Goal: Contribute content: Contribute content

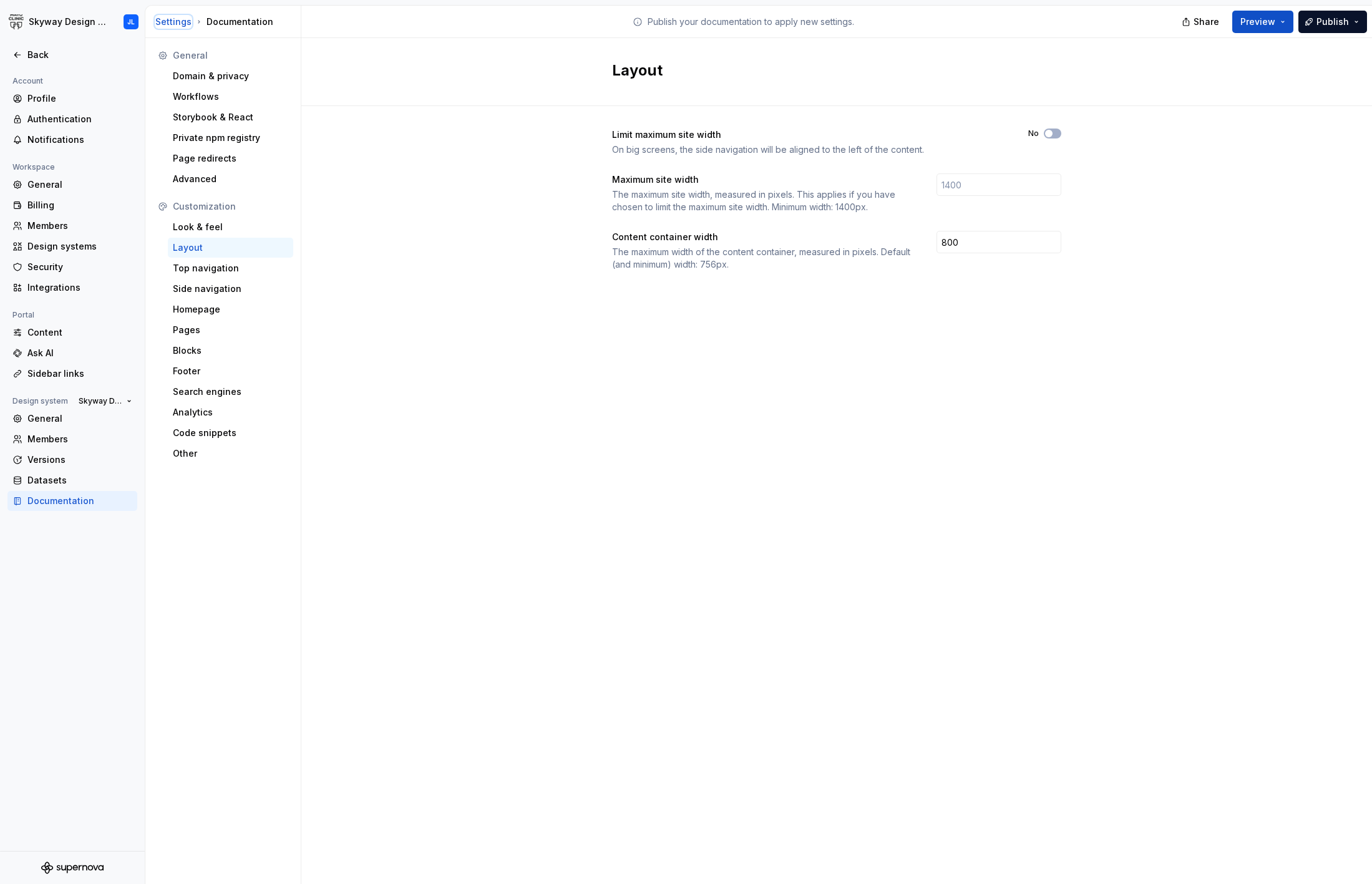
click at [174, 25] on div "Settings" at bounding box center [174, 22] width 36 height 13
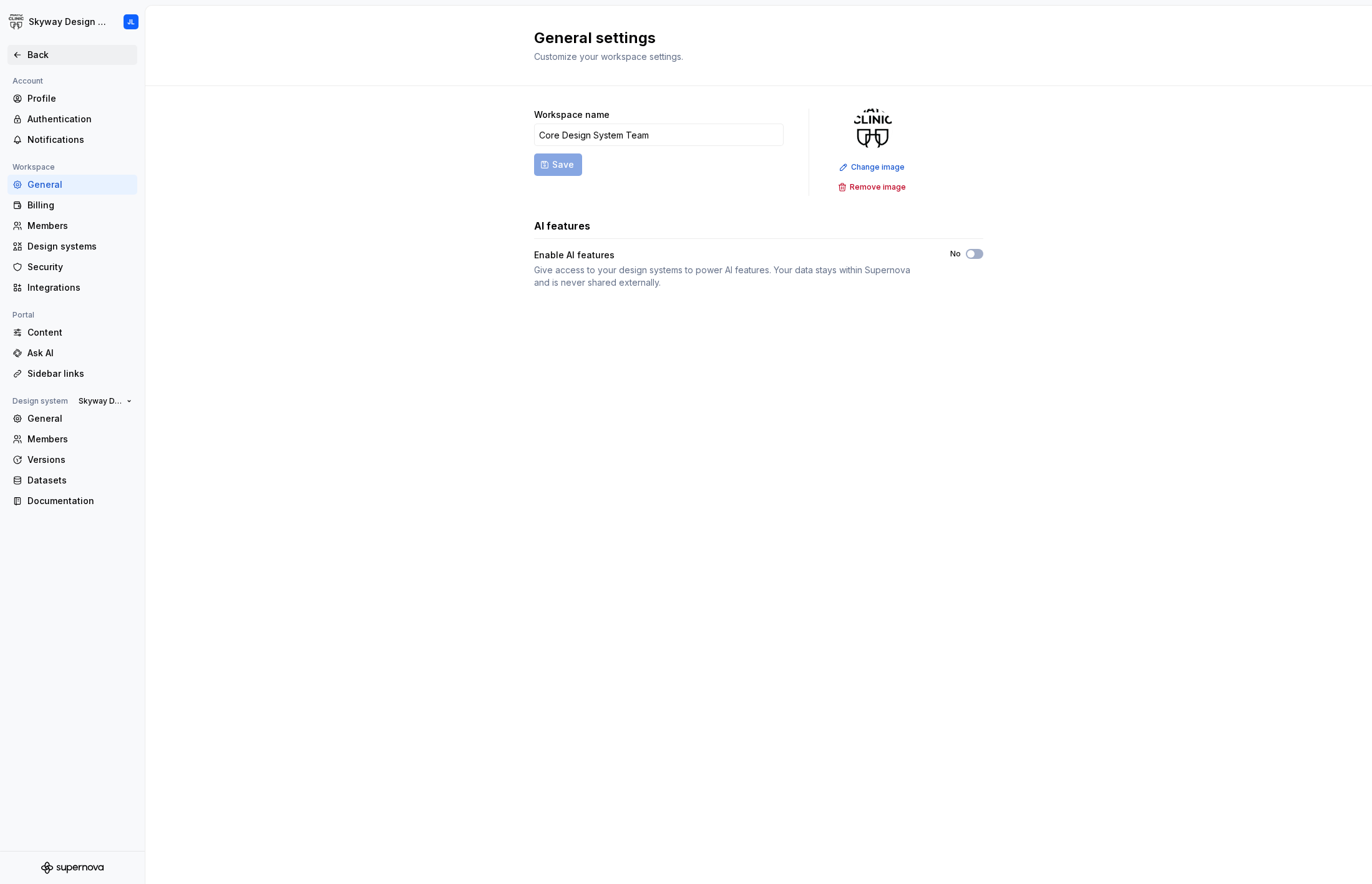
click at [66, 53] on div "Back" at bounding box center [79, 55] width 105 height 13
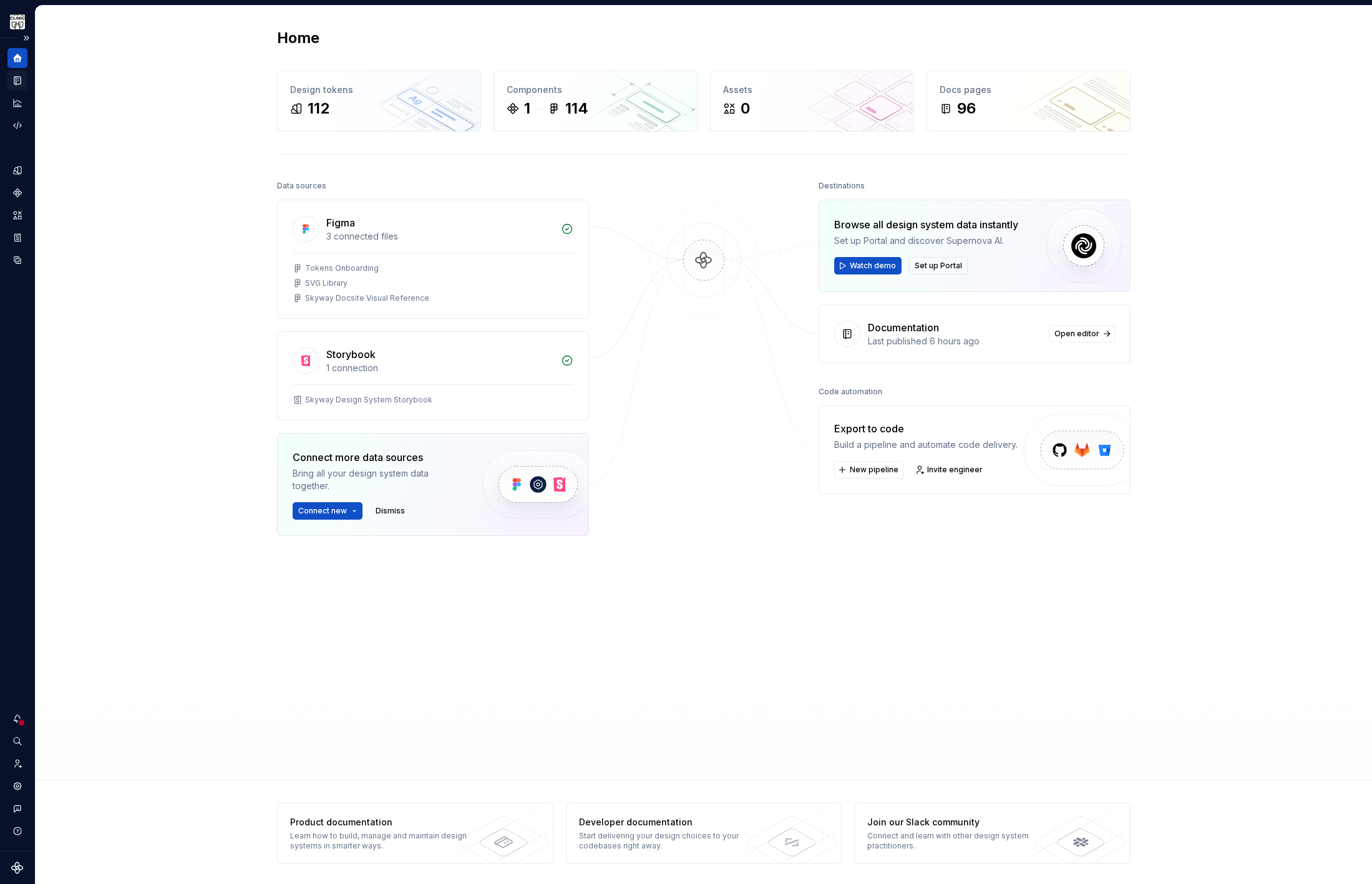
click at [20, 78] on icon "Documentation" at bounding box center [17, 81] width 6 height 8
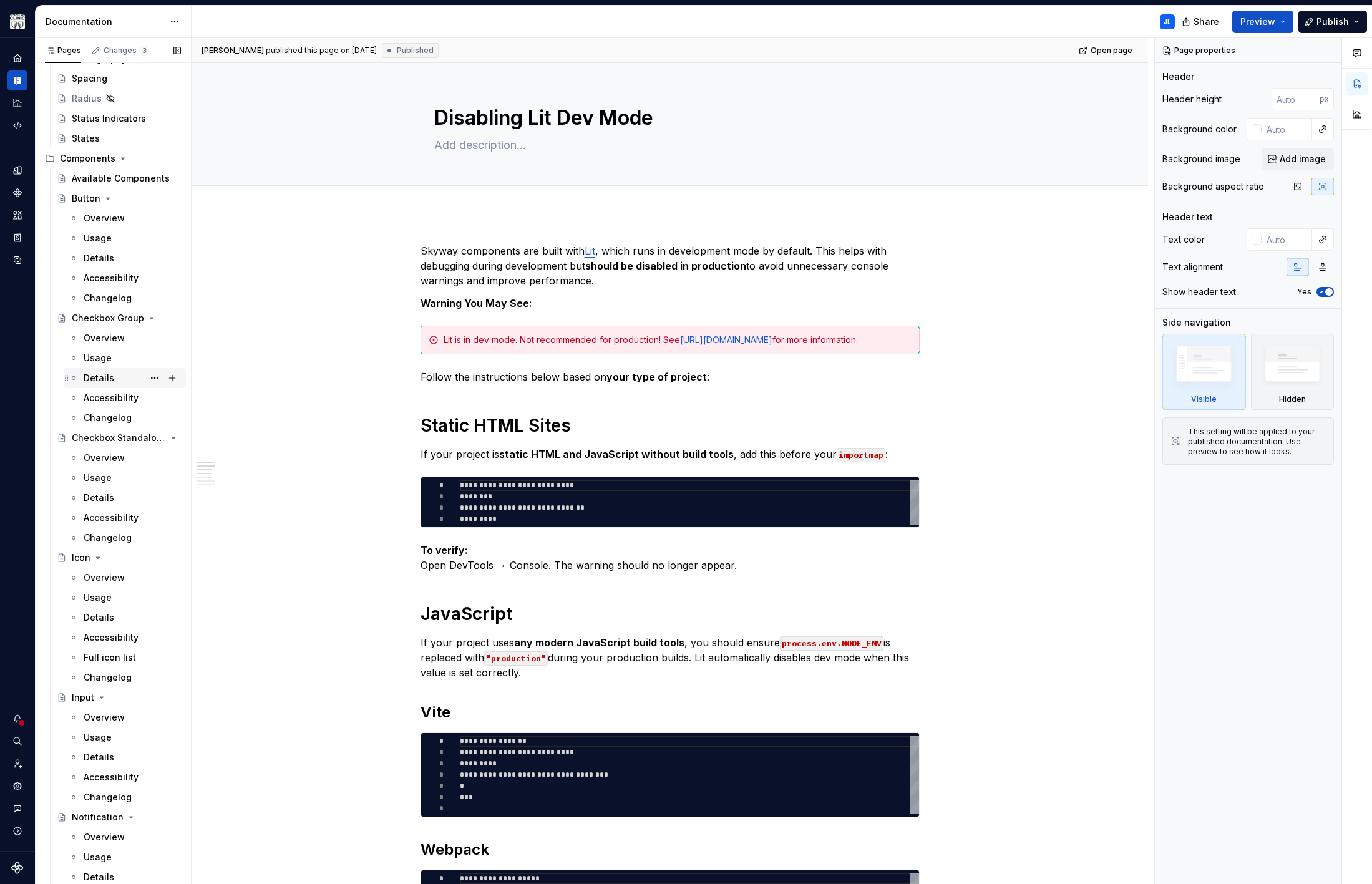
scroll to position [259, 0]
click at [105, 342] on div "Overview" at bounding box center [104, 341] width 41 height 13
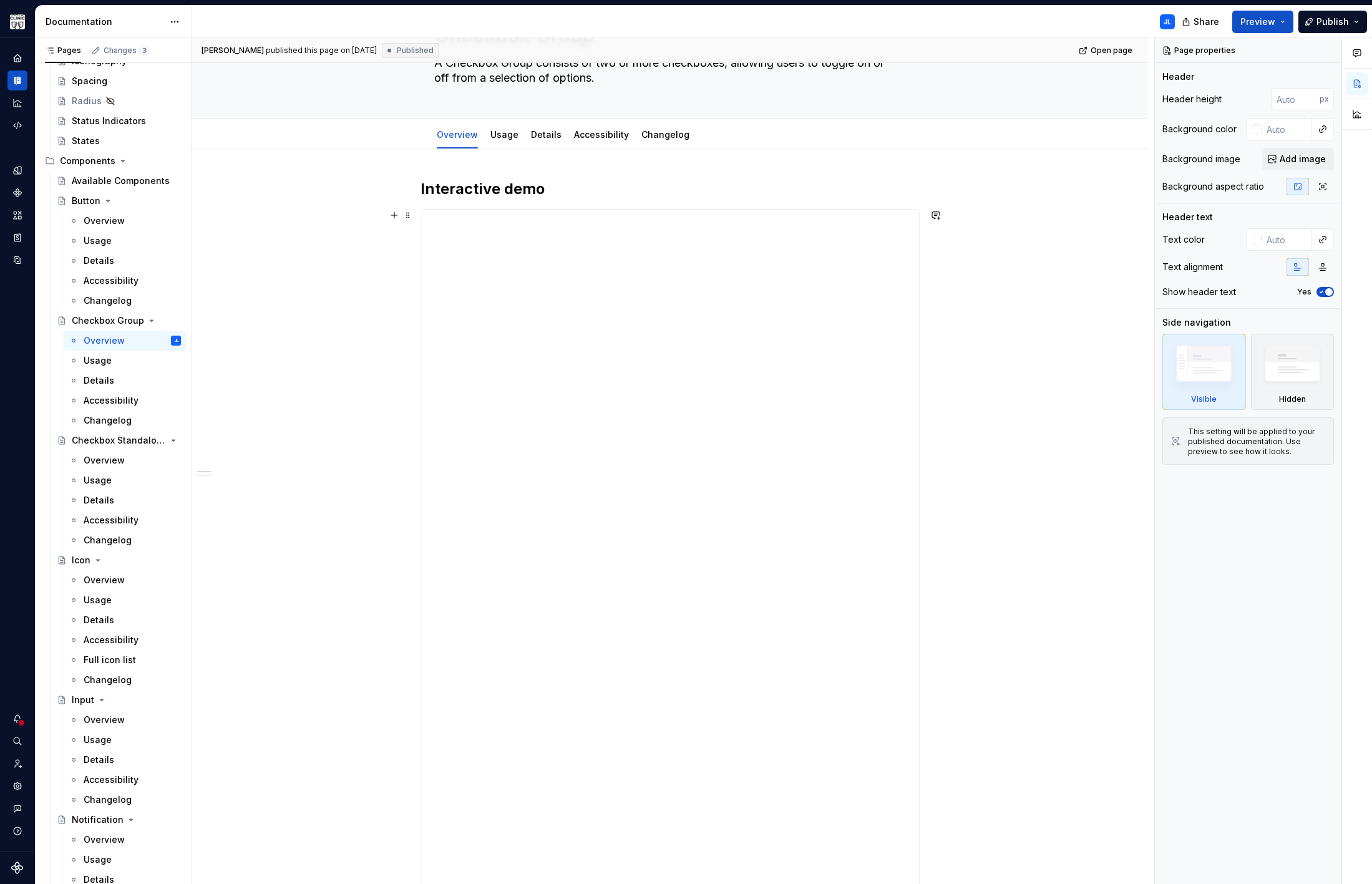
scroll to position [101, 0]
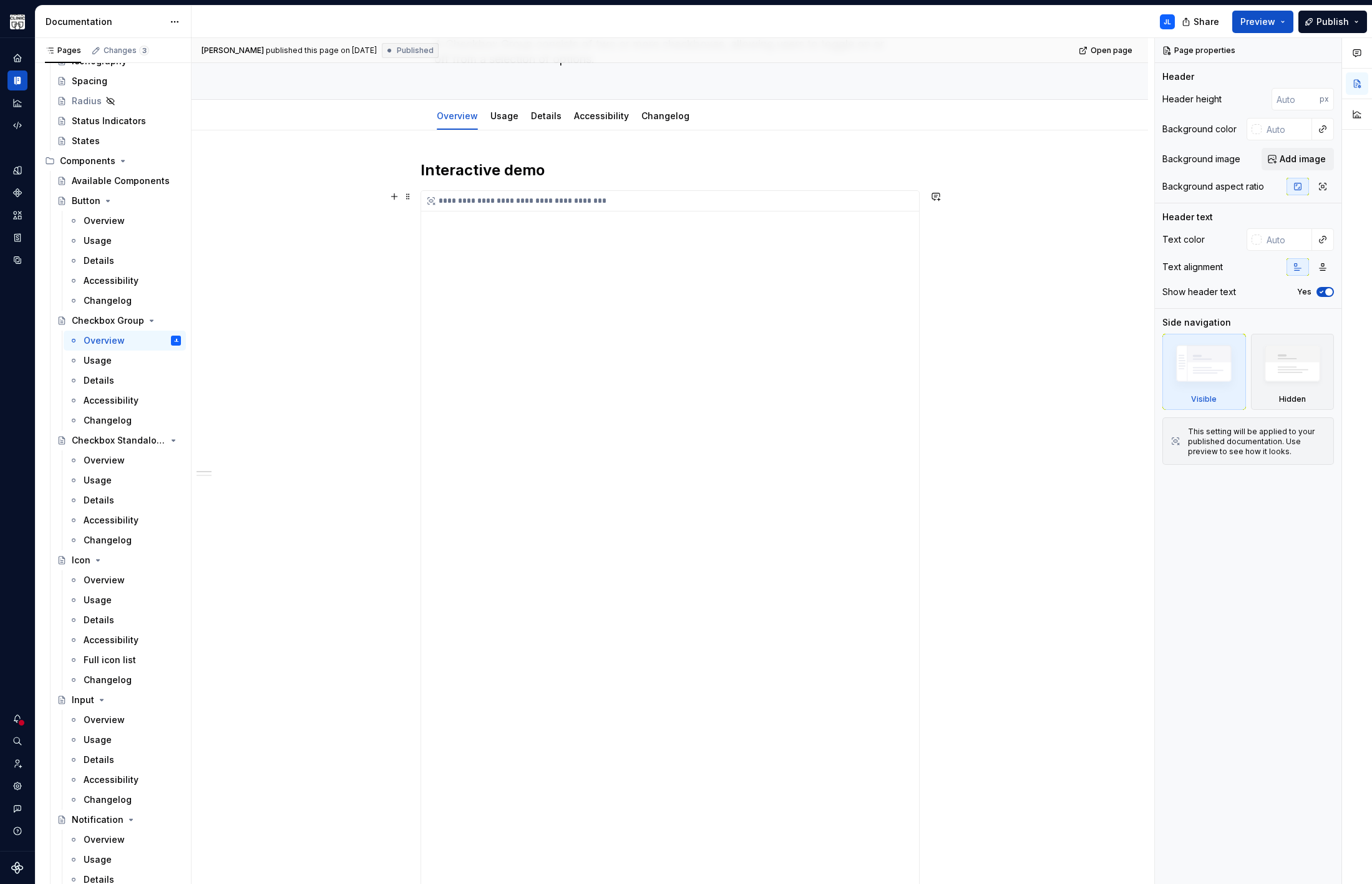
click at [656, 415] on div "**********" at bounding box center [670, 815] width 498 height 1248
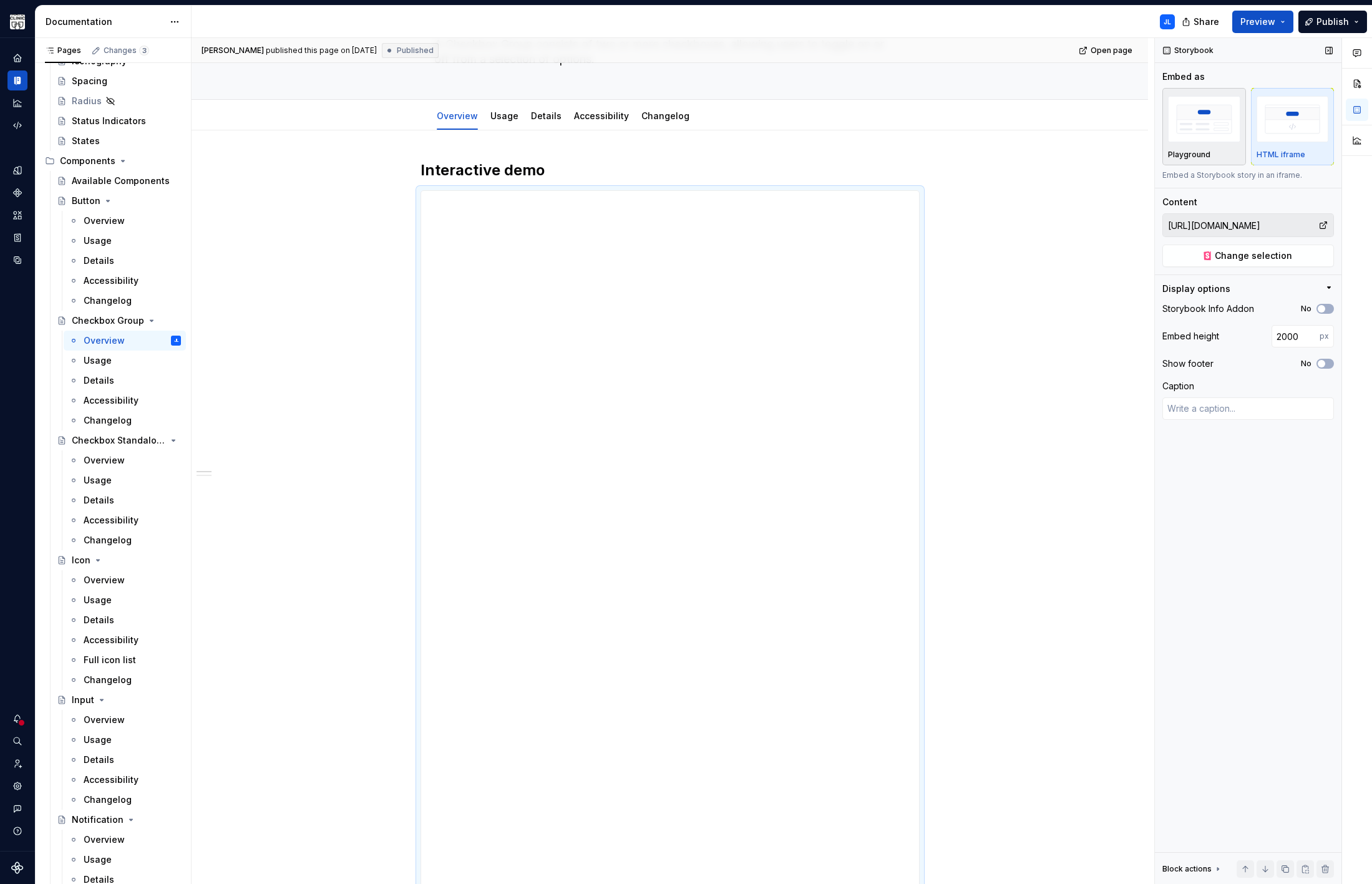
click at [1198, 144] on div "button" at bounding box center [1204, 119] width 72 height 51
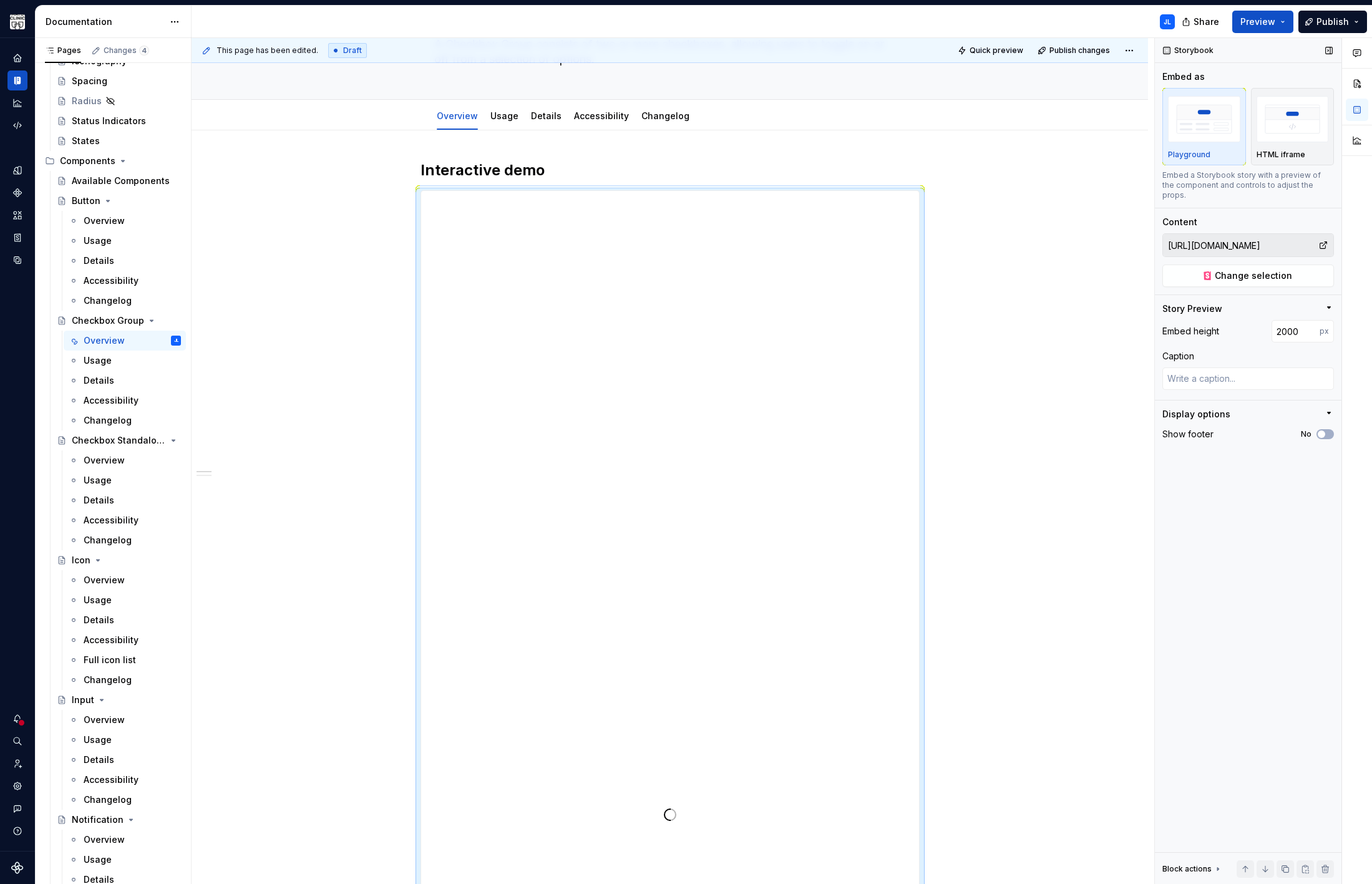
scroll to position [0, 0]
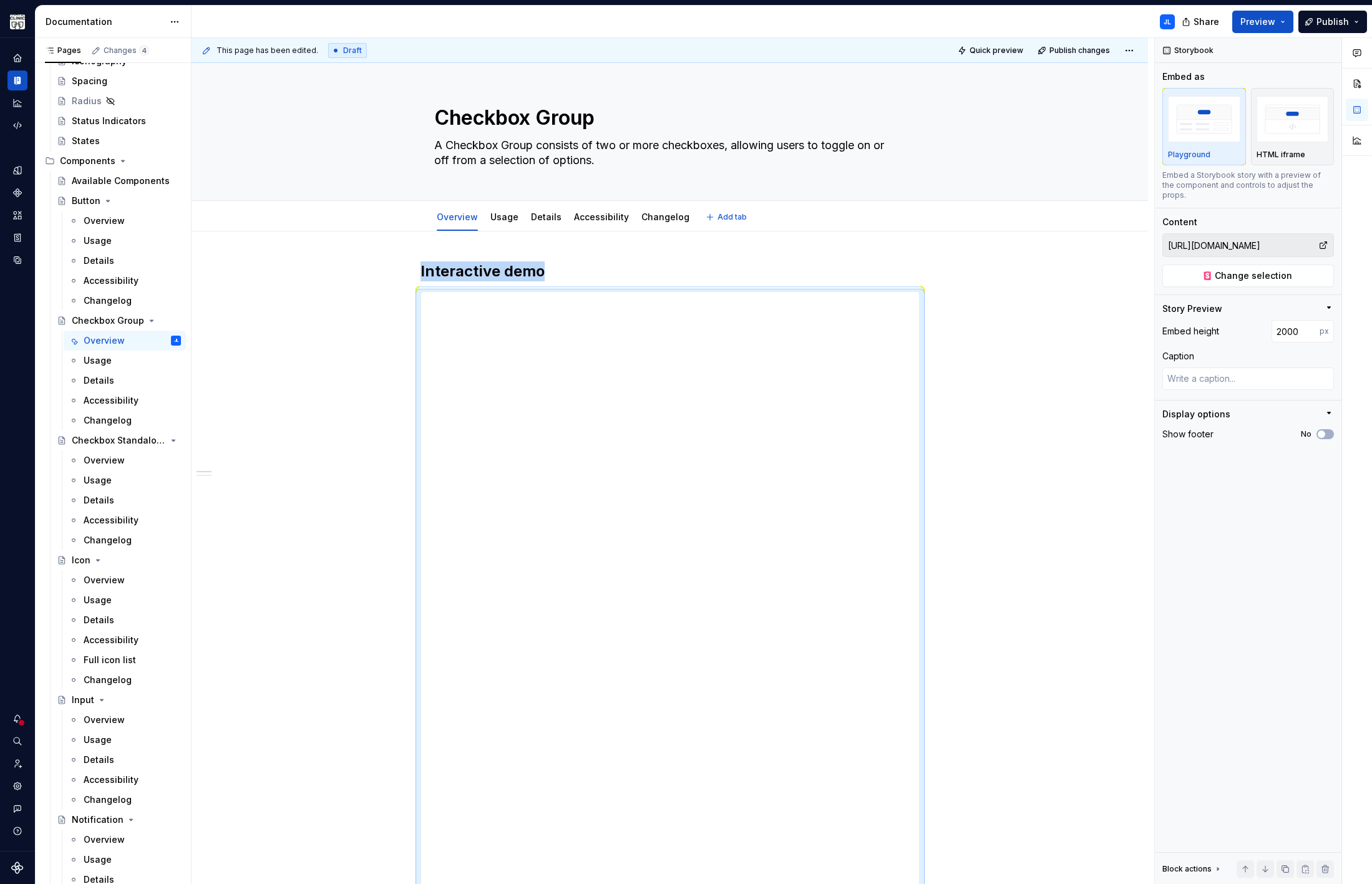
type textarea "*"
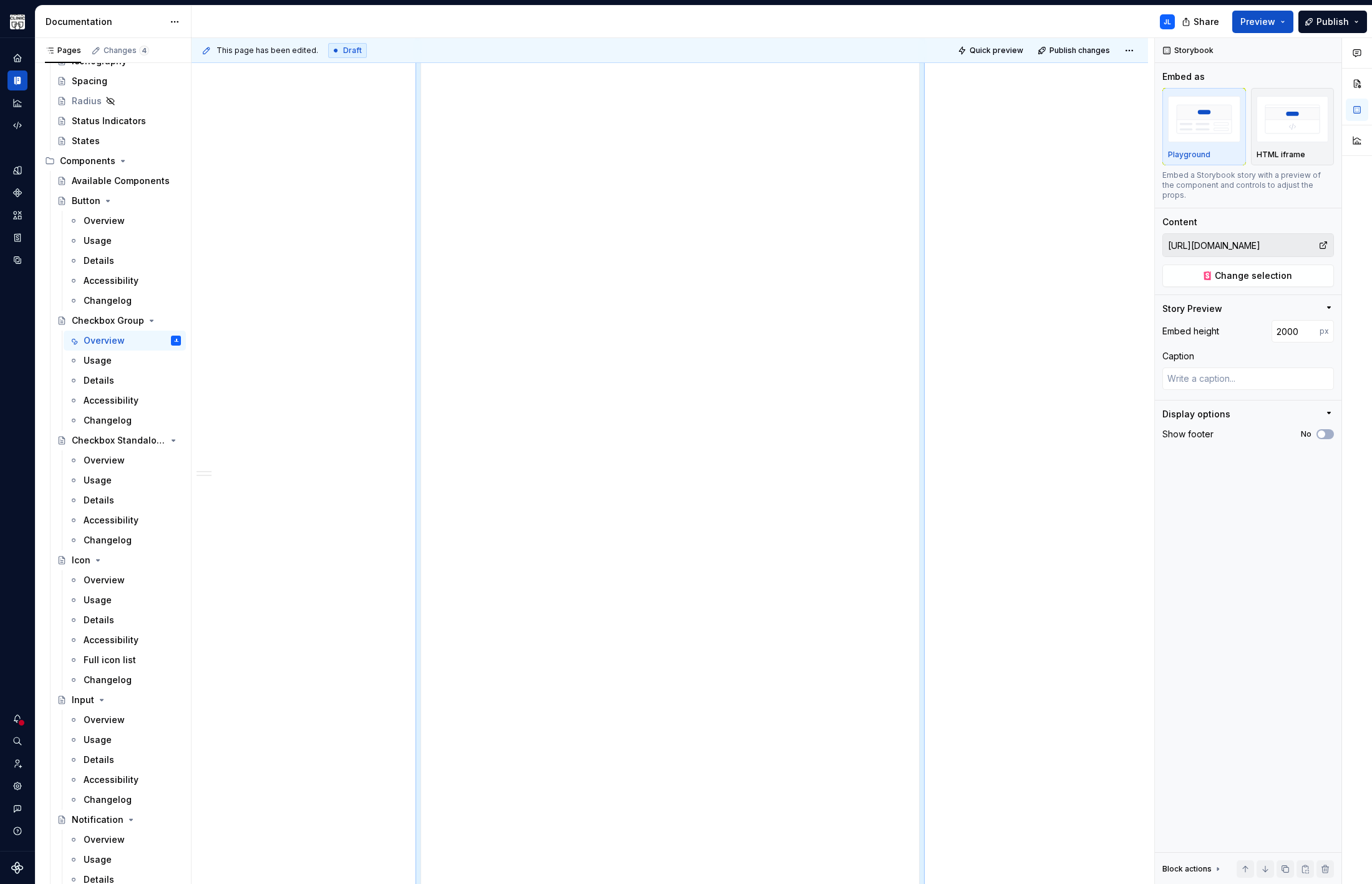
scroll to position [438, 0]
click at [1311, 327] on input "1982" at bounding box center [1295, 331] width 48 height 23
drag, startPoint x: 1292, startPoint y: 322, endPoint x: 1237, endPoint y: 311, distance: 56.1
click at [1237, 320] on div "Embed height 1982 px" at bounding box center [1248, 331] width 172 height 23
type input "2"
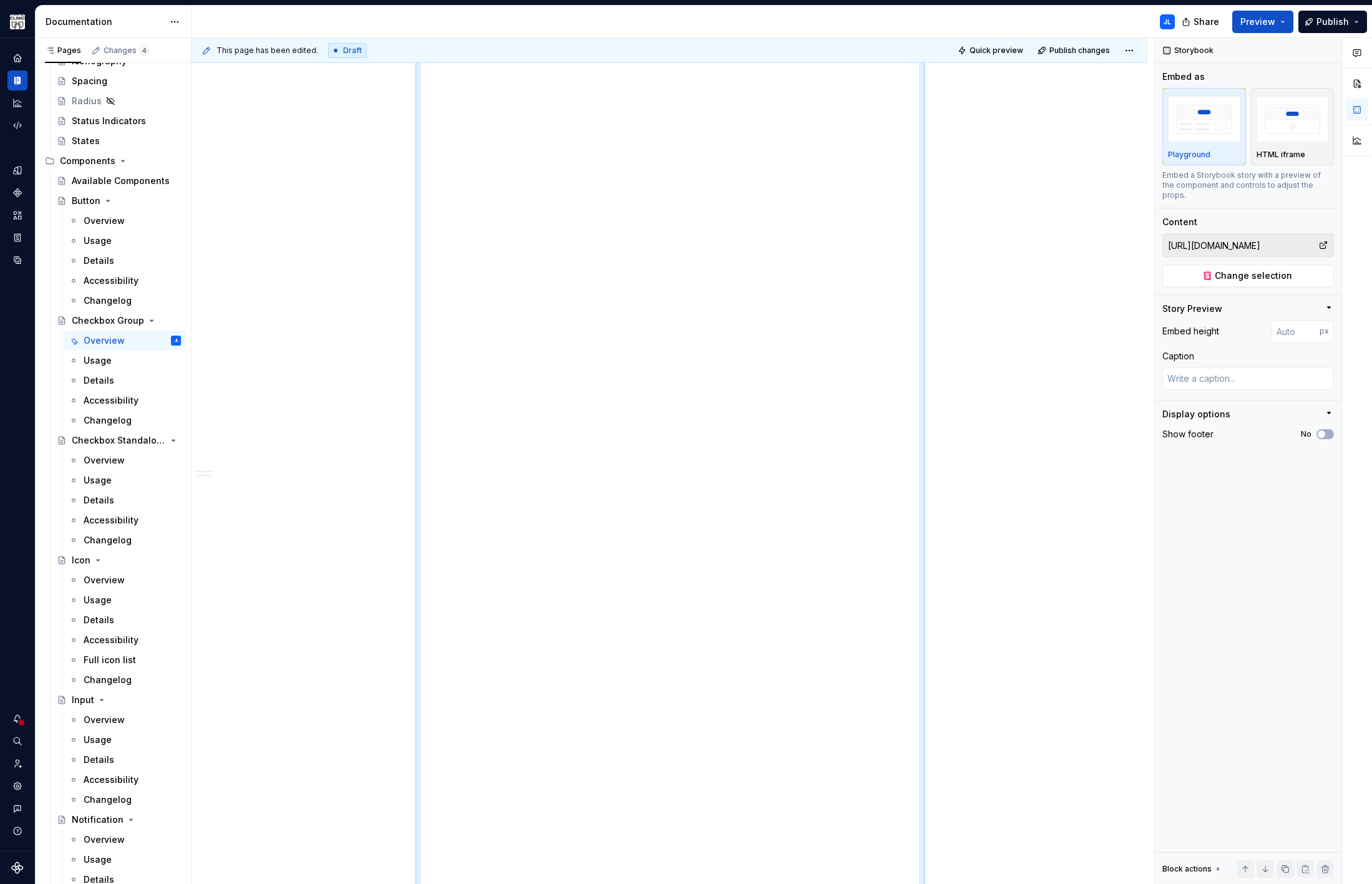
click at [1043, 594] on div "Interactive demo Related components Checkbox Standalone Radio Select" at bounding box center [669, 689] width 956 height 1793
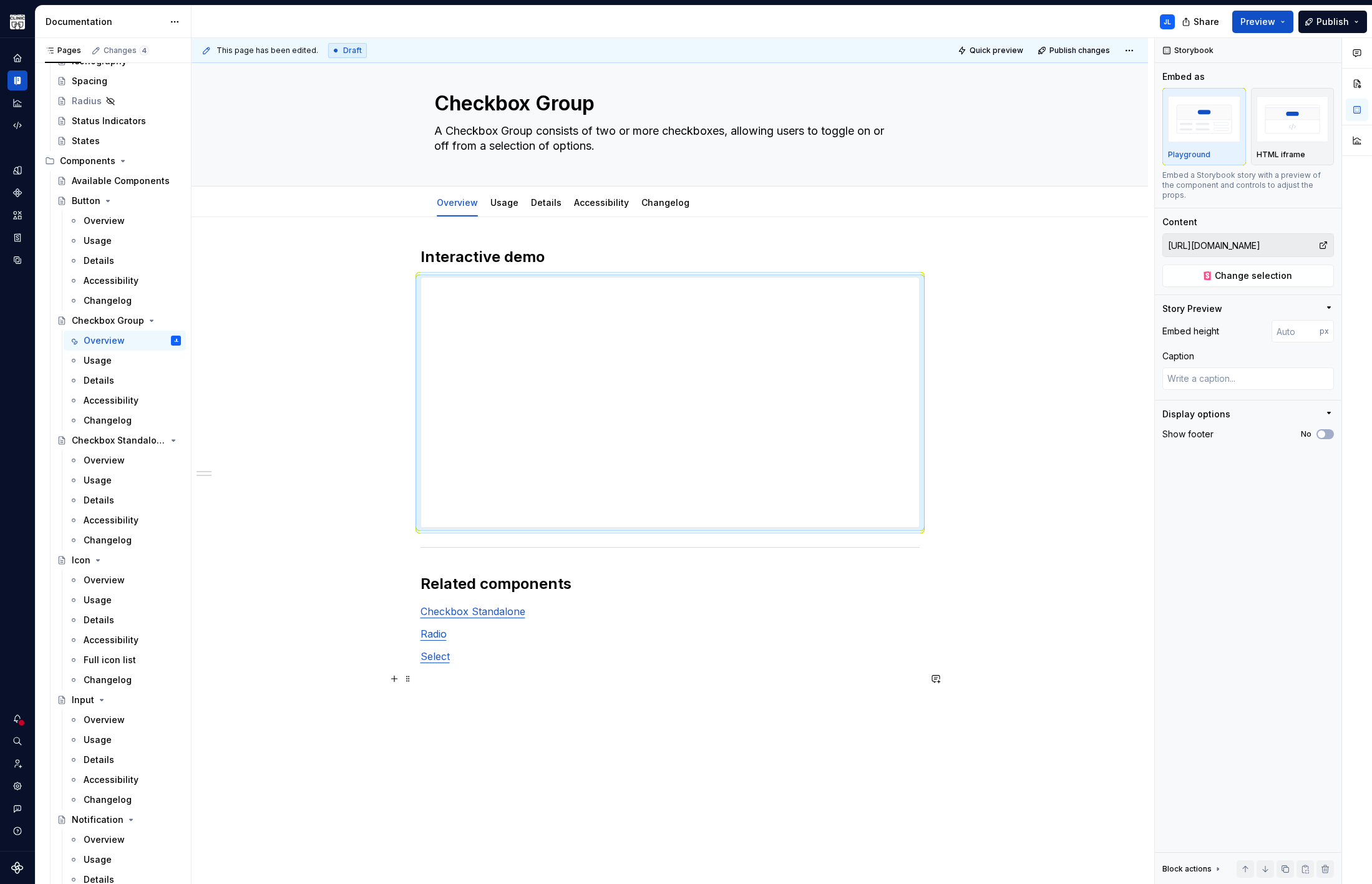
scroll to position [0, 0]
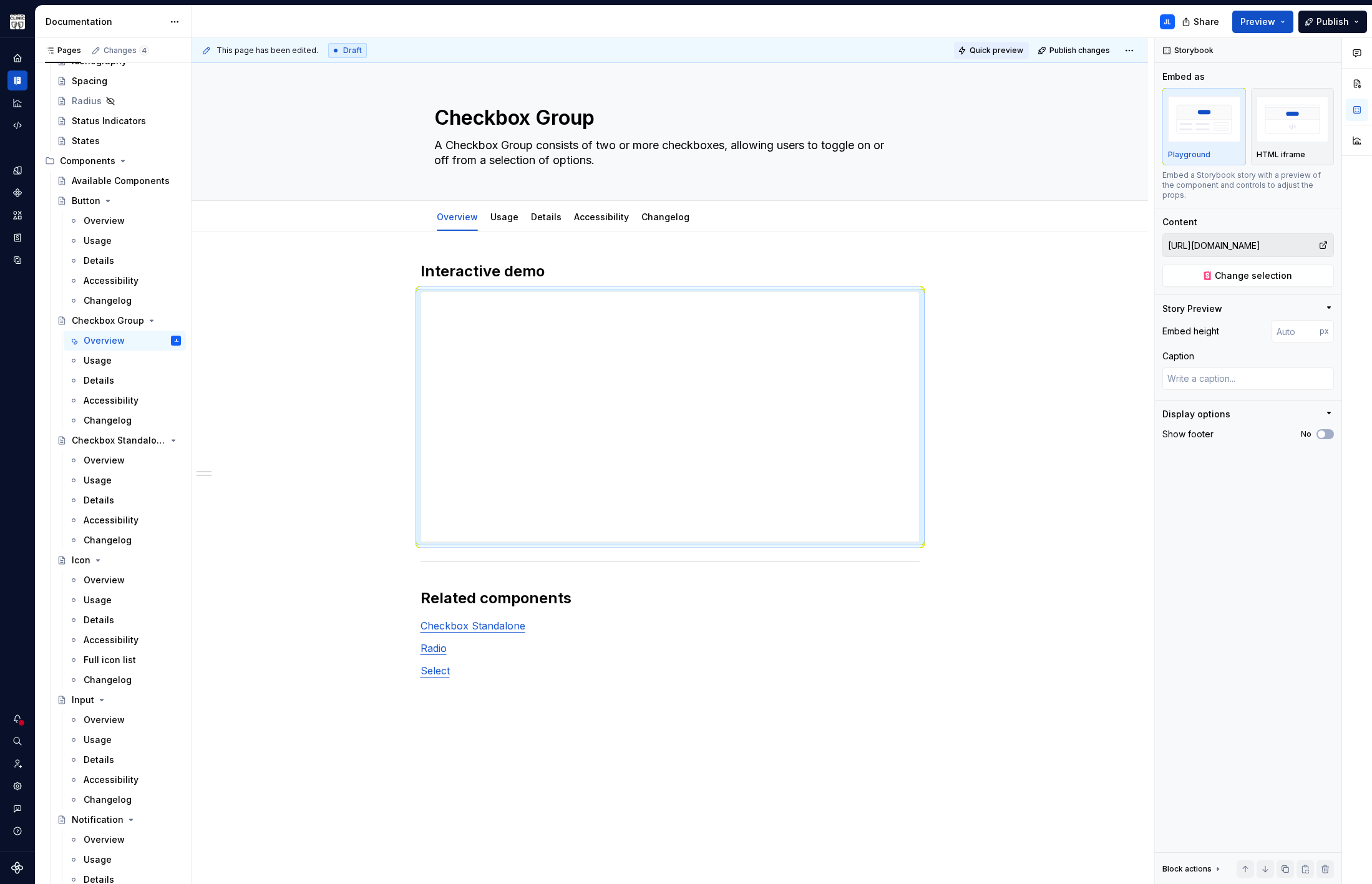
click at [988, 46] on span "Quick preview" at bounding box center [996, 50] width 53 height 10
click at [1324, 851] on span "Open page" at bounding box center [1306, 854] width 42 height 10
click at [1287, 108] on img "button" at bounding box center [1292, 119] width 72 height 46
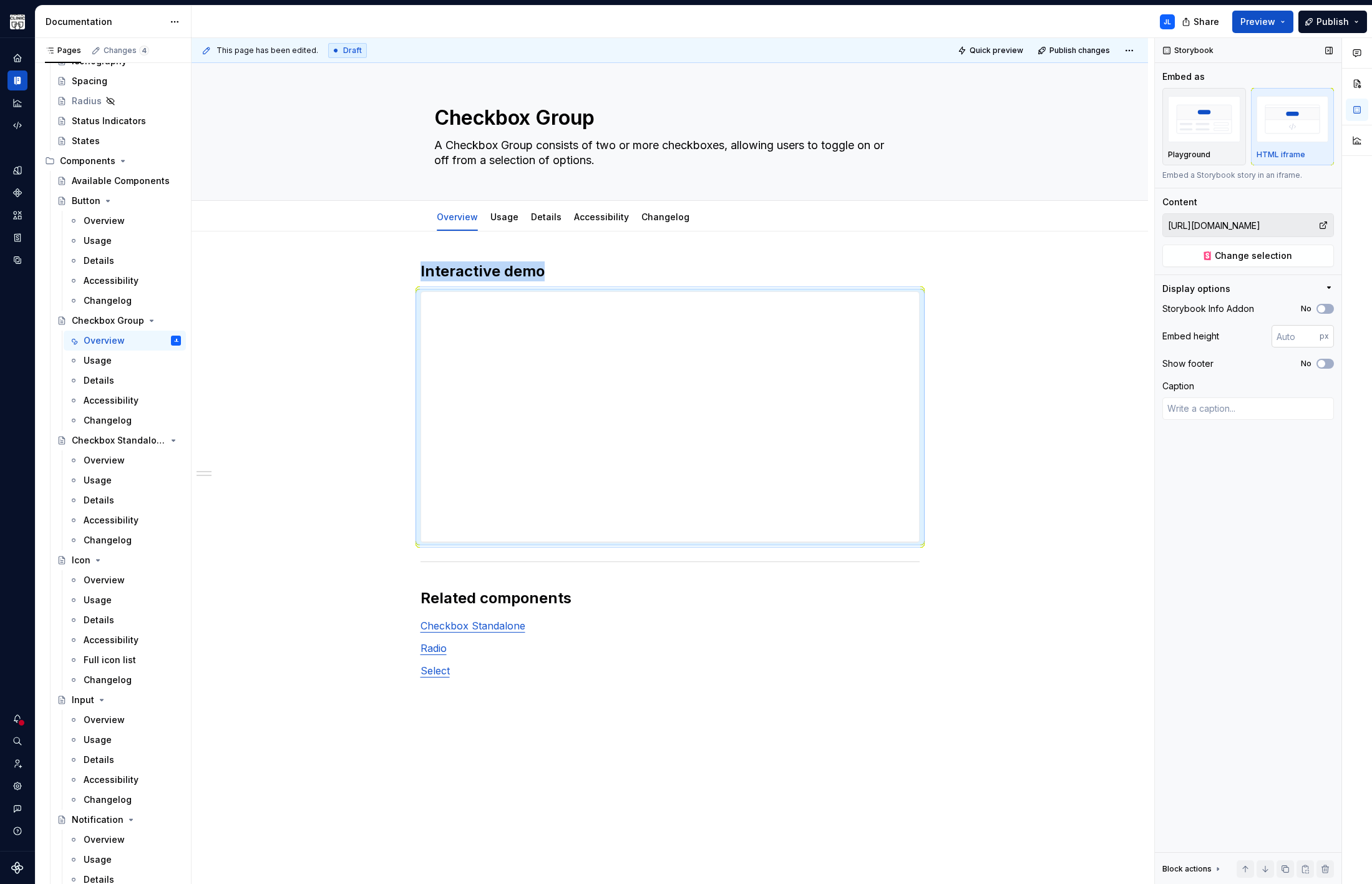
type textarea "*"
drag, startPoint x: 1294, startPoint y: 342, endPoint x: 1226, endPoint y: 330, distance: 69.1
click at [1226, 330] on div "Embed height px" at bounding box center [1248, 336] width 172 height 23
type input "2000"
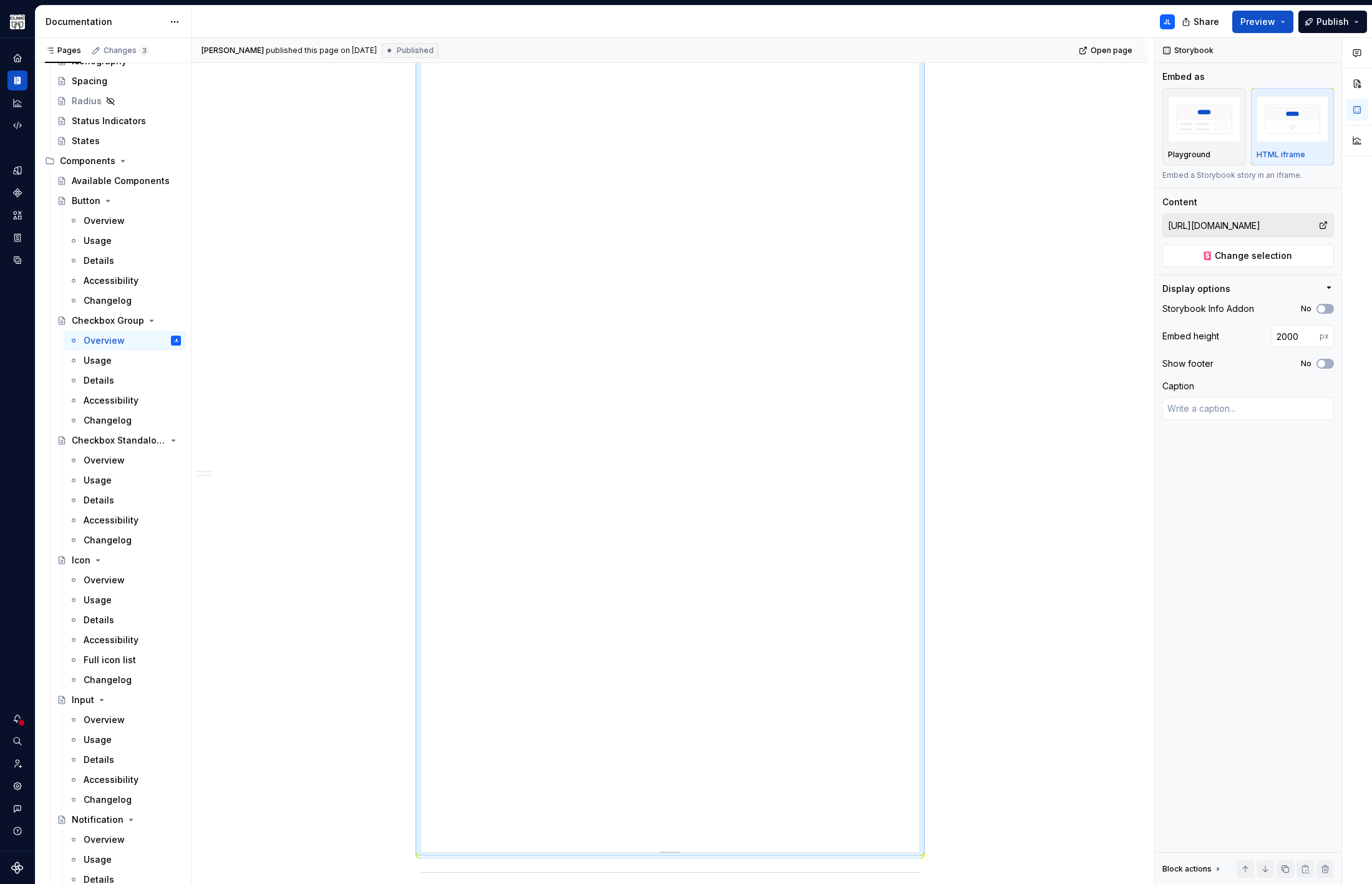
scroll to position [687, 0]
click at [1052, 531] on div "**********" at bounding box center [669, 441] width 956 height 1793
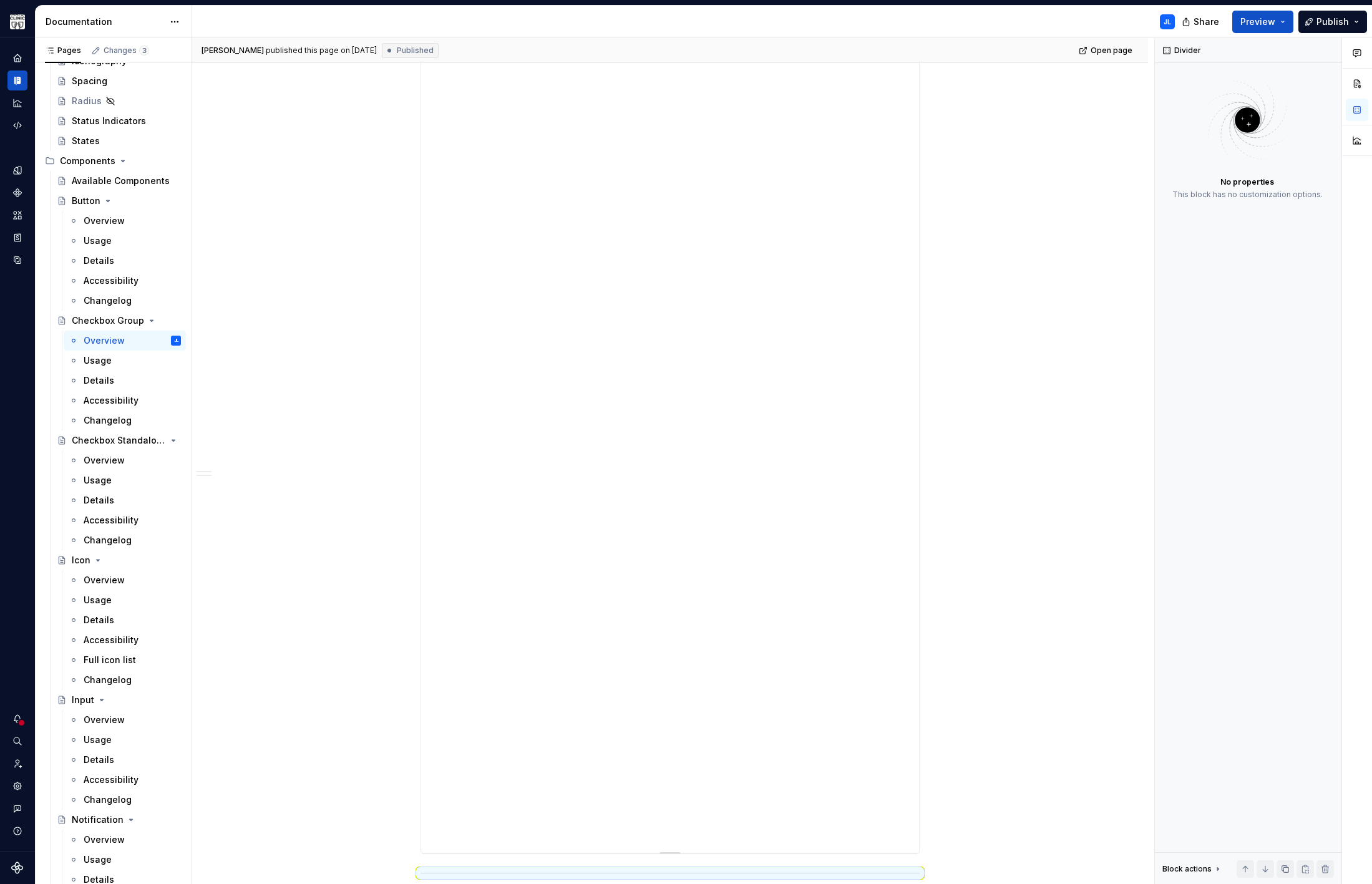
click at [695, 199] on div "**********" at bounding box center [670, 229] width 498 height 1248
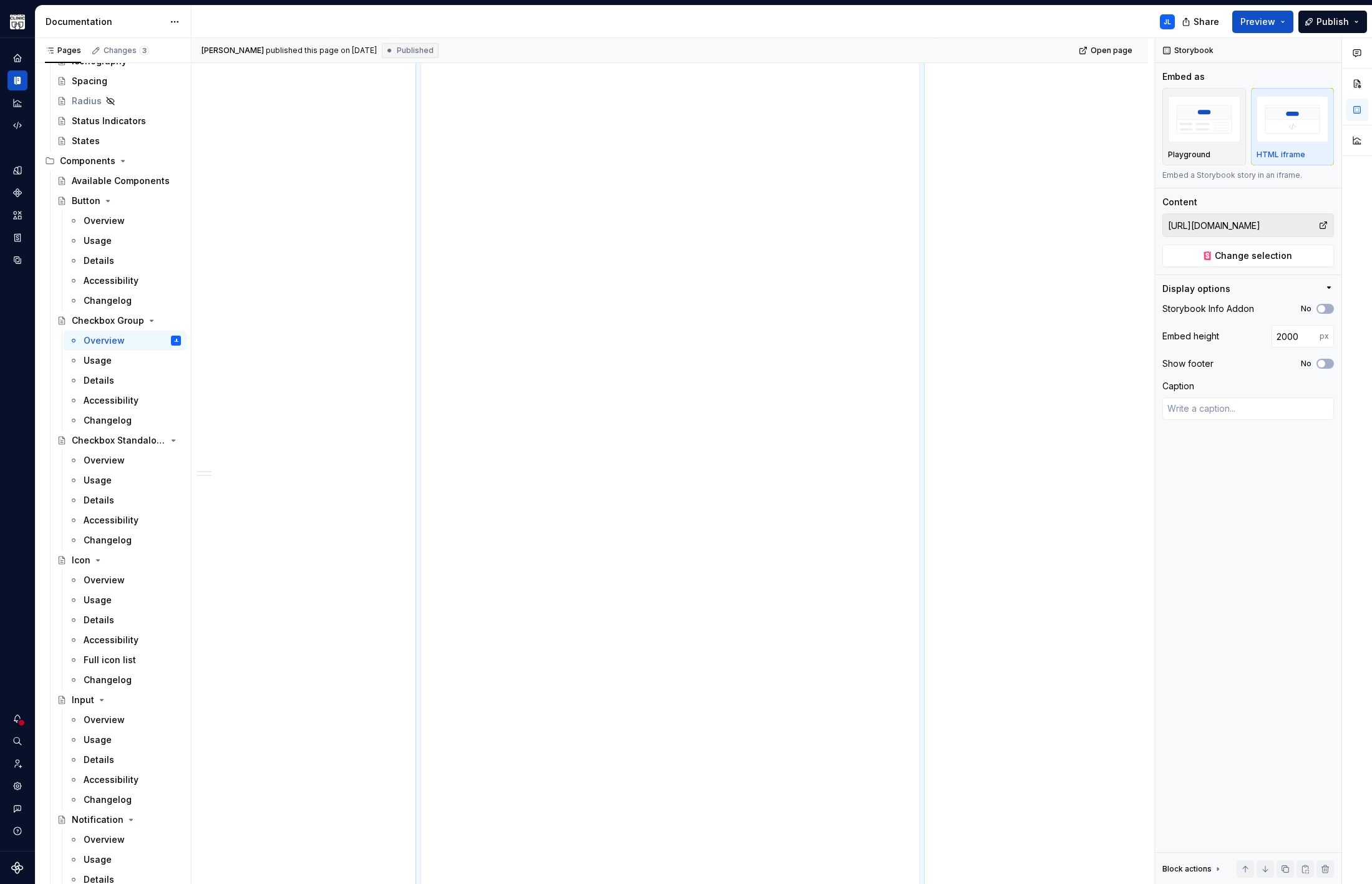
scroll to position [262, 0]
click at [1325, 310] on icon "button" at bounding box center [1321, 309] width 10 height 8
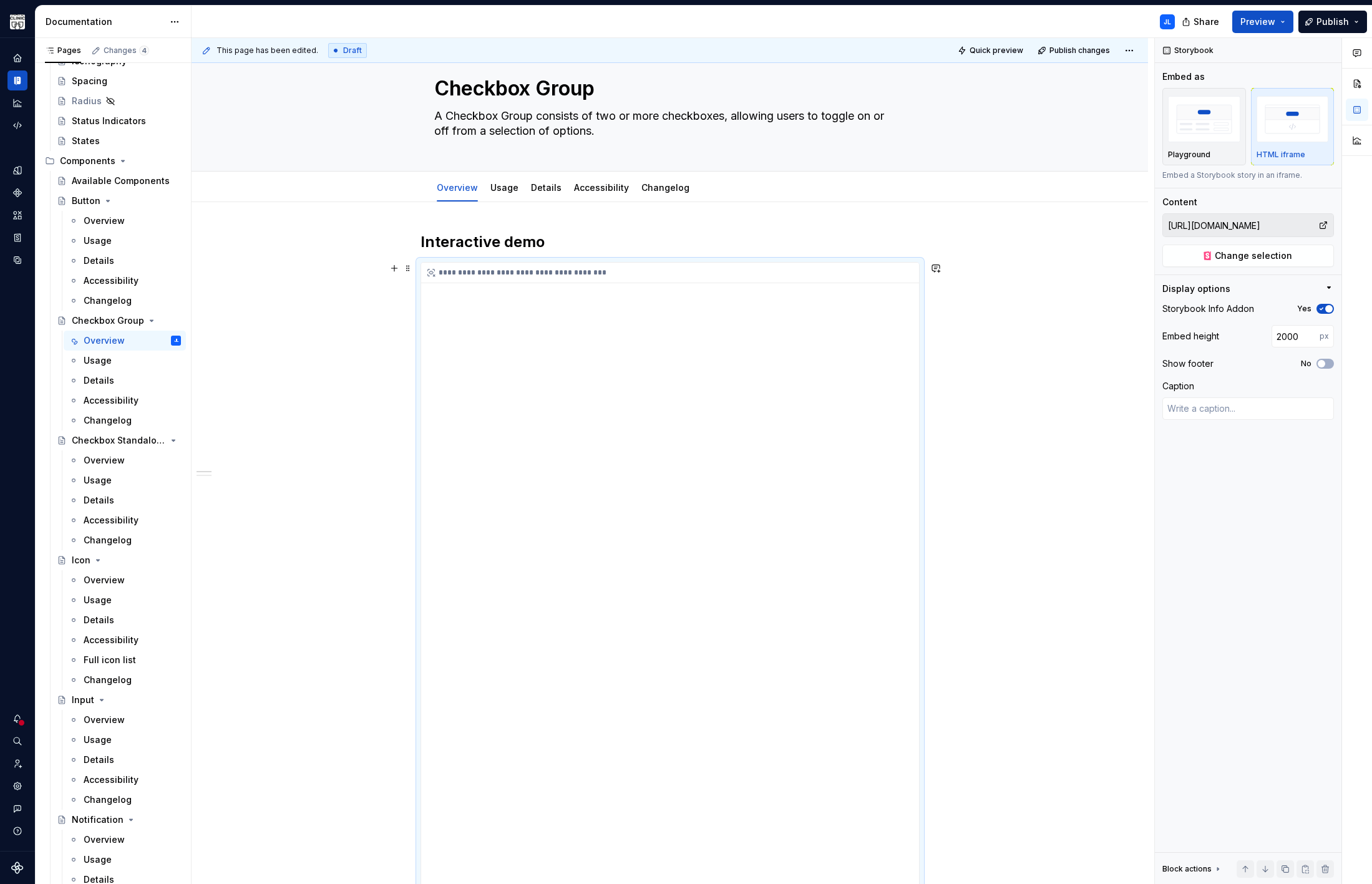
scroll to position [0, 0]
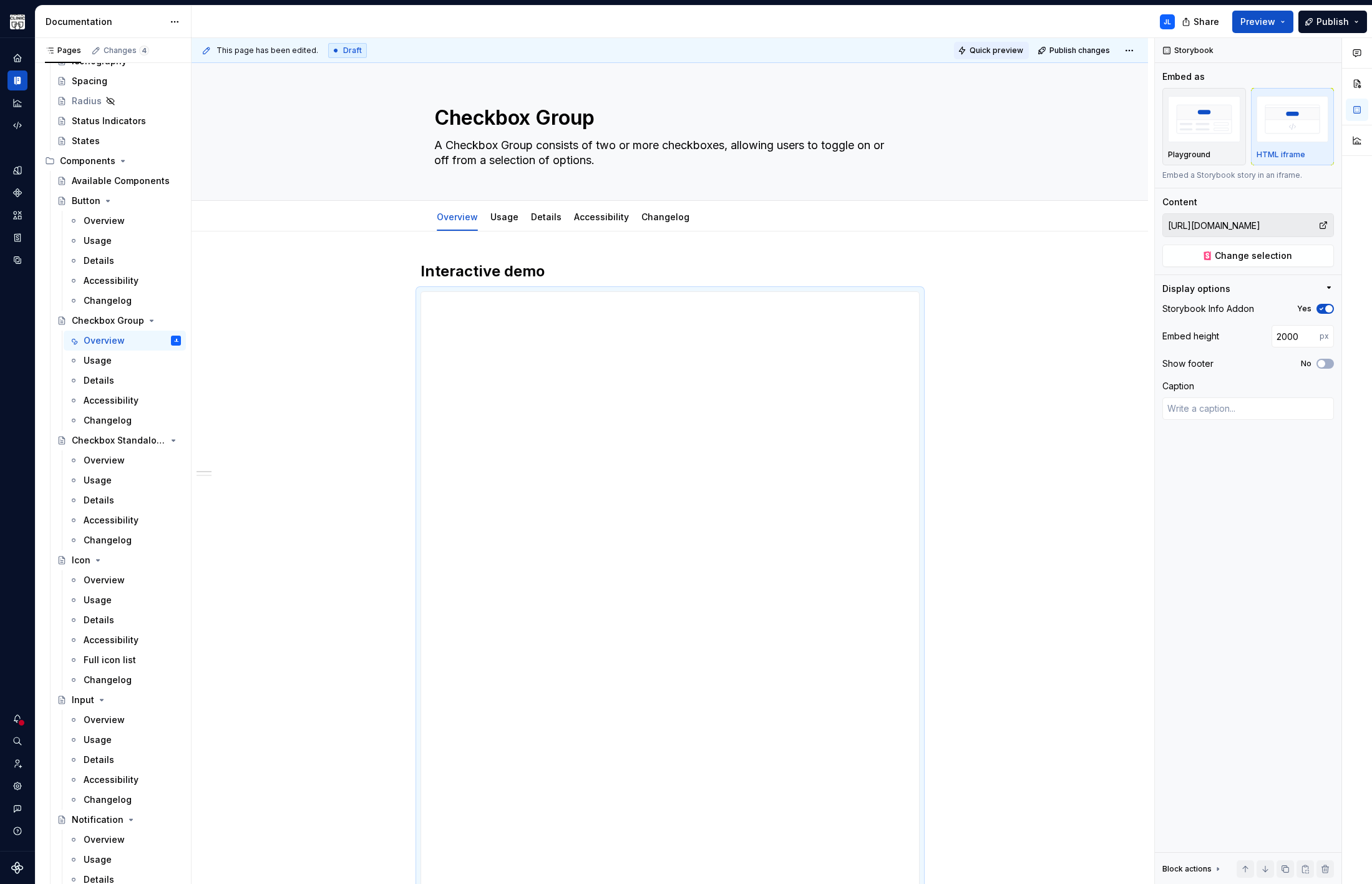
click at [1009, 48] on span "Quick preview" at bounding box center [996, 50] width 53 height 10
click at [1310, 852] on span "Open page" at bounding box center [1306, 854] width 42 height 10
click at [1328, 311] on span "button" at bounding box center [1328, 309] width 8 height 8
drag, startPoint x: 976, startPoint y: 421, endPoint x: 985, endPoint y: 416, distance: 10.3
click at [976, 421] on div "**********" at bounding box center [673, 461] width 963 height 846
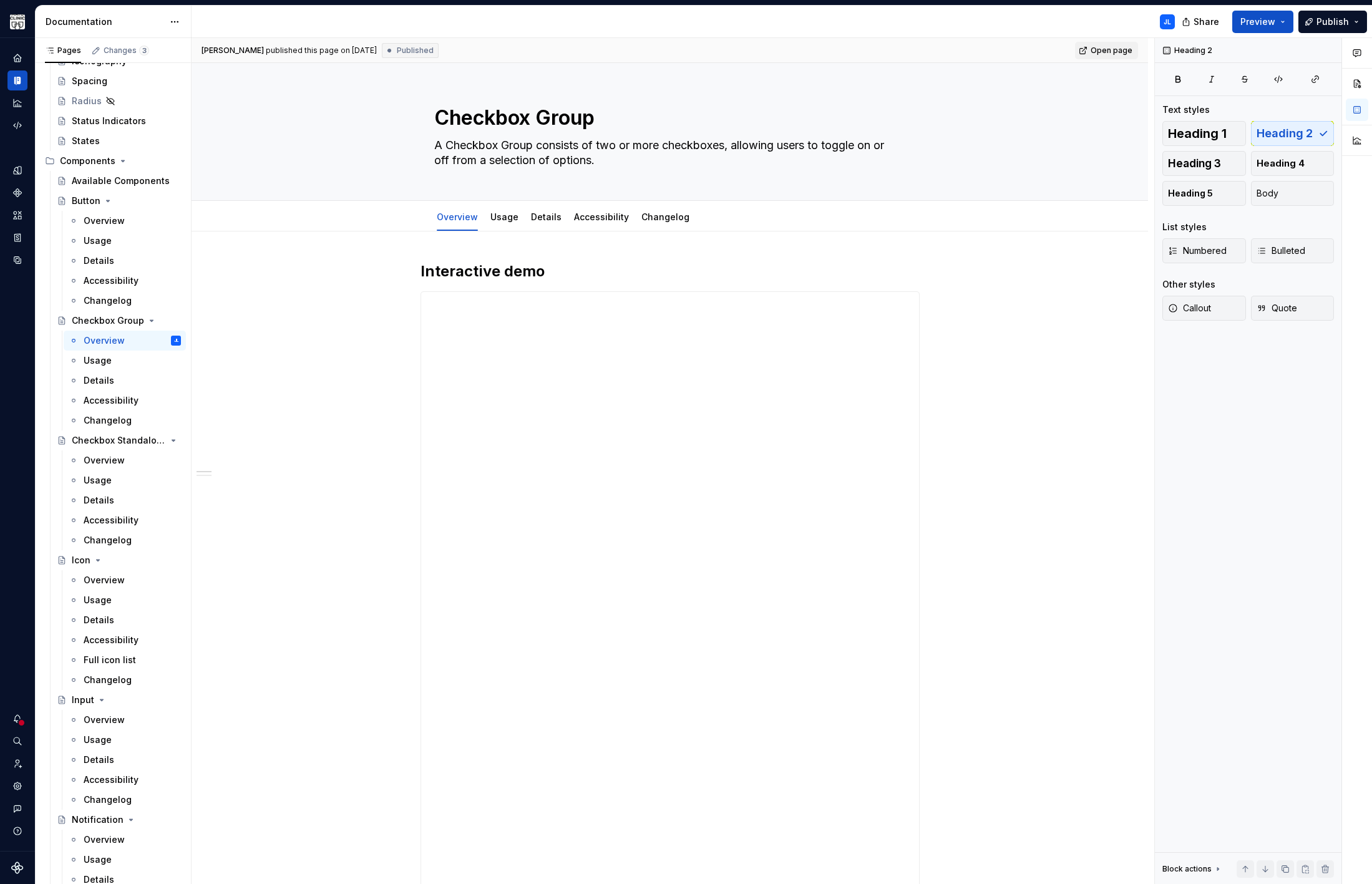
click at [1102, 50] on span "Open page" at bounding box center [1112, 50] width 42 height 10
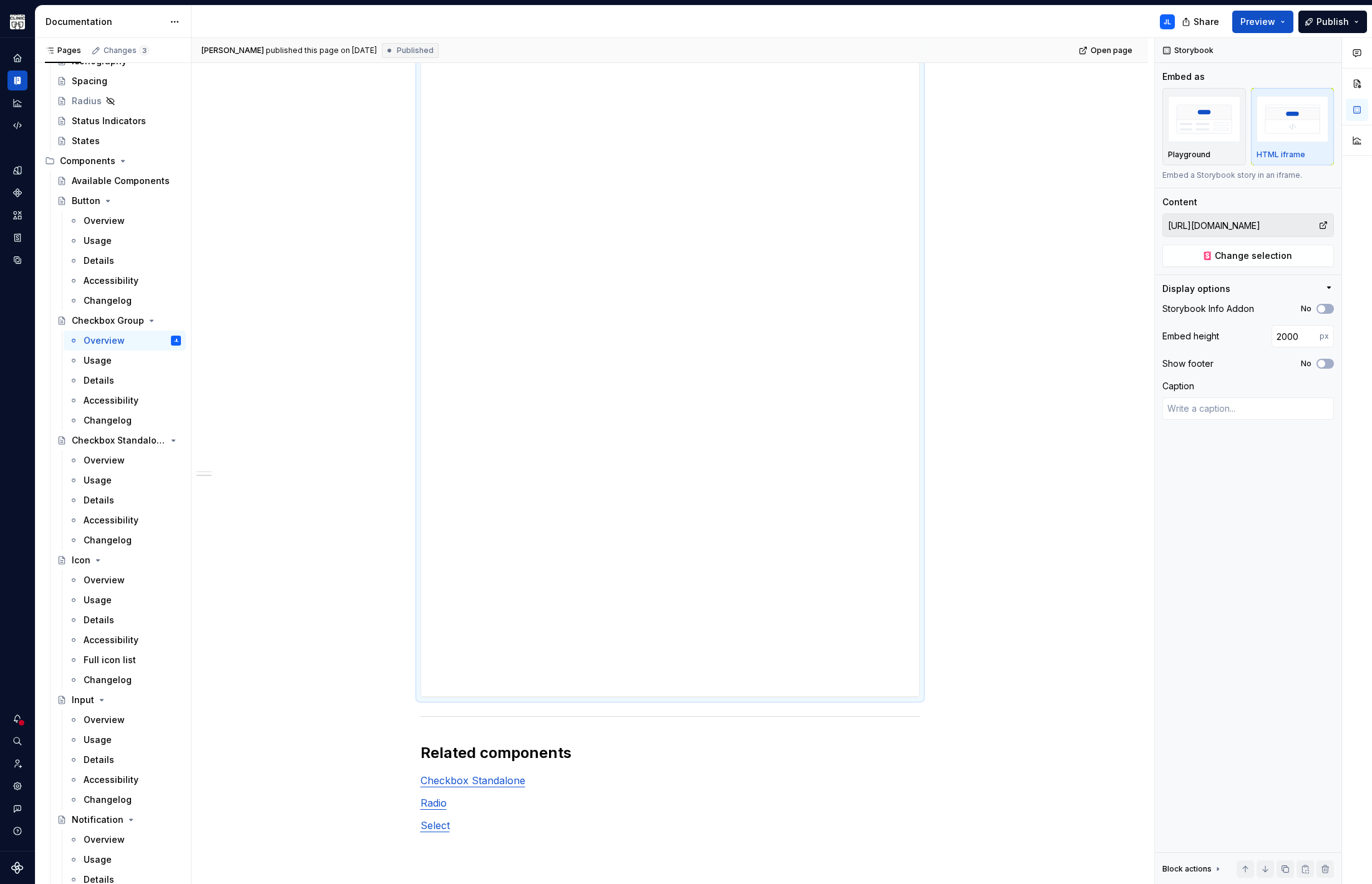
scroll to position [775, 0]
click at [1323, 359] on button "No" at bounding box center [1325, 363] width 17 height 10
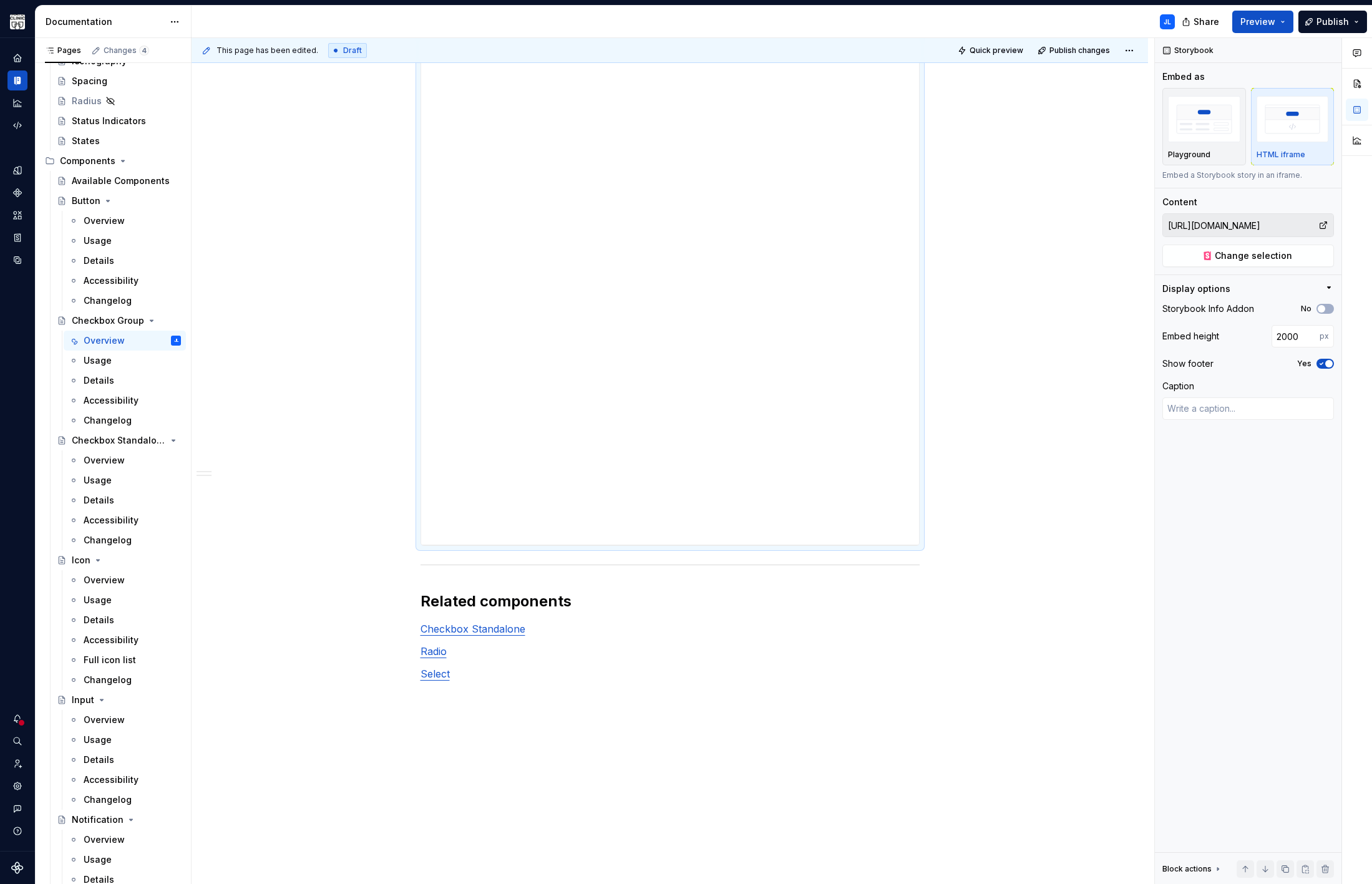
scroll to position [1139, 0]
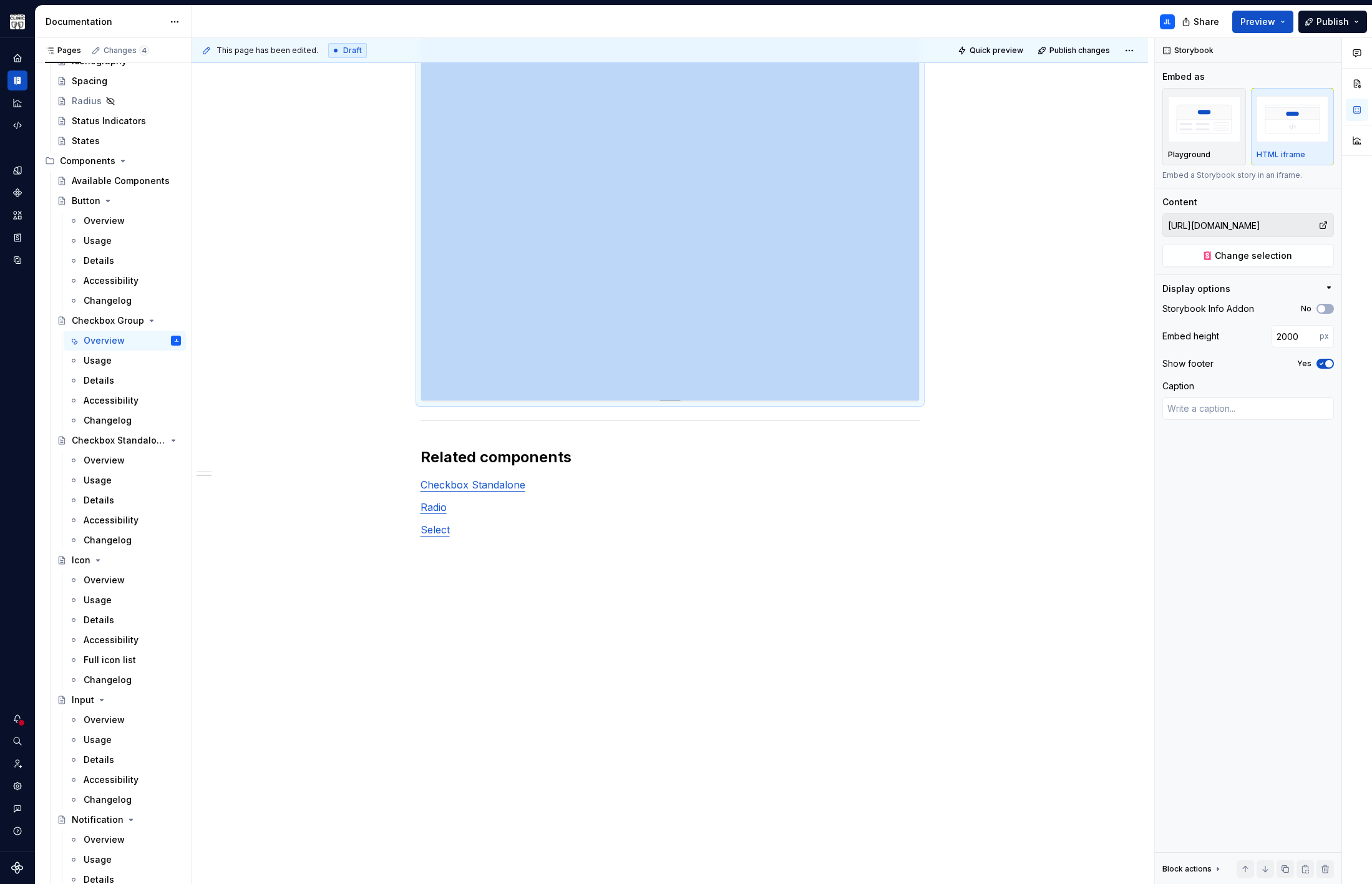
drag, startPoint x: 918, startPoint y: 214, endPoint x: 899, endPoint y: 319, distance: 106.7
click at [1327, 363] on span "button" at bounding box center [1328, 364] width 8 height 8
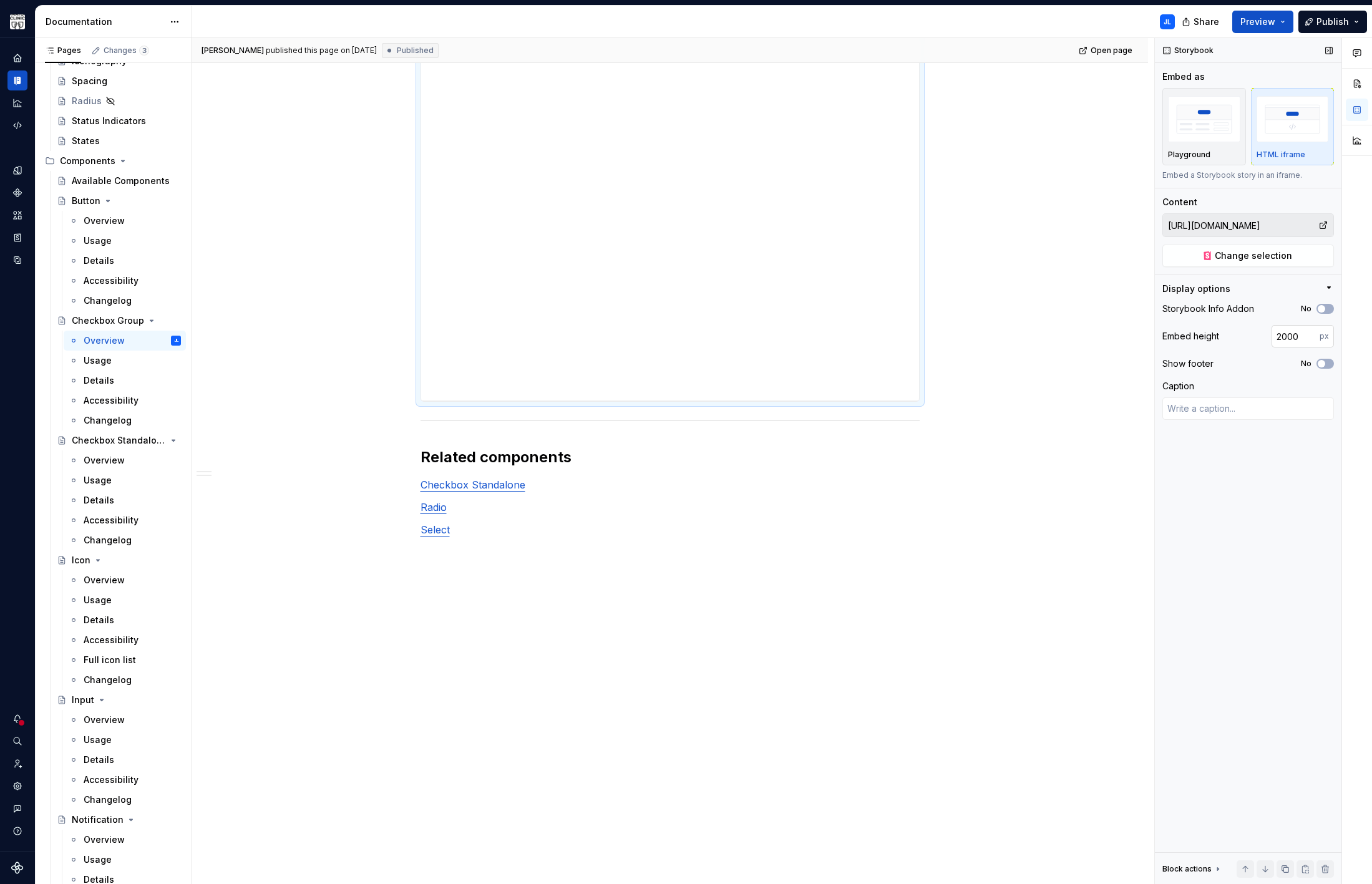
scroll to position [656, 0]
click at [1321, 360] on span "button" at bounding box center [1322, 364] width 8 height 8
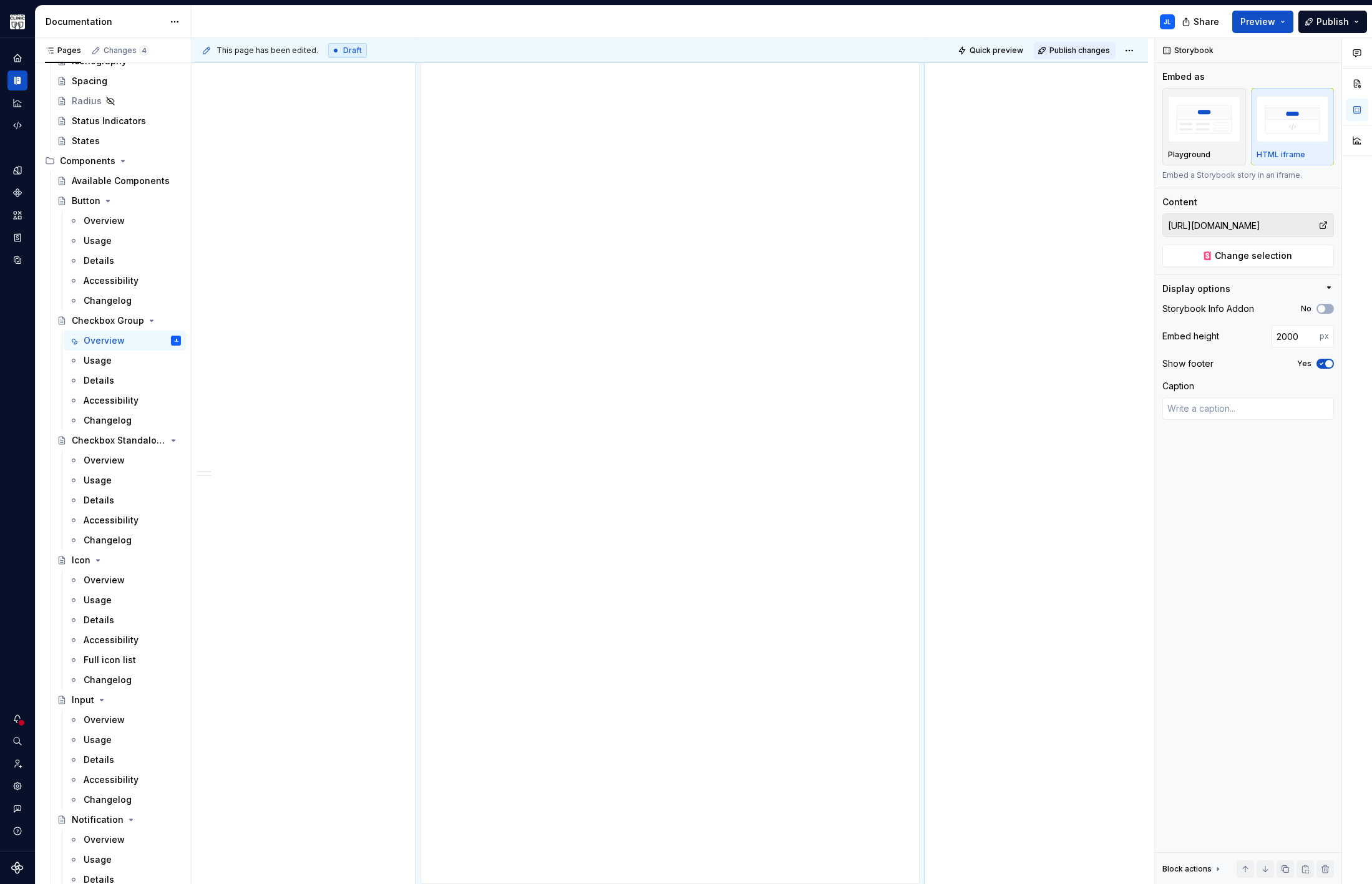
click at [1054, 52] on span "Publish changes" at bounding box center [1079, 50] width 60 height 10
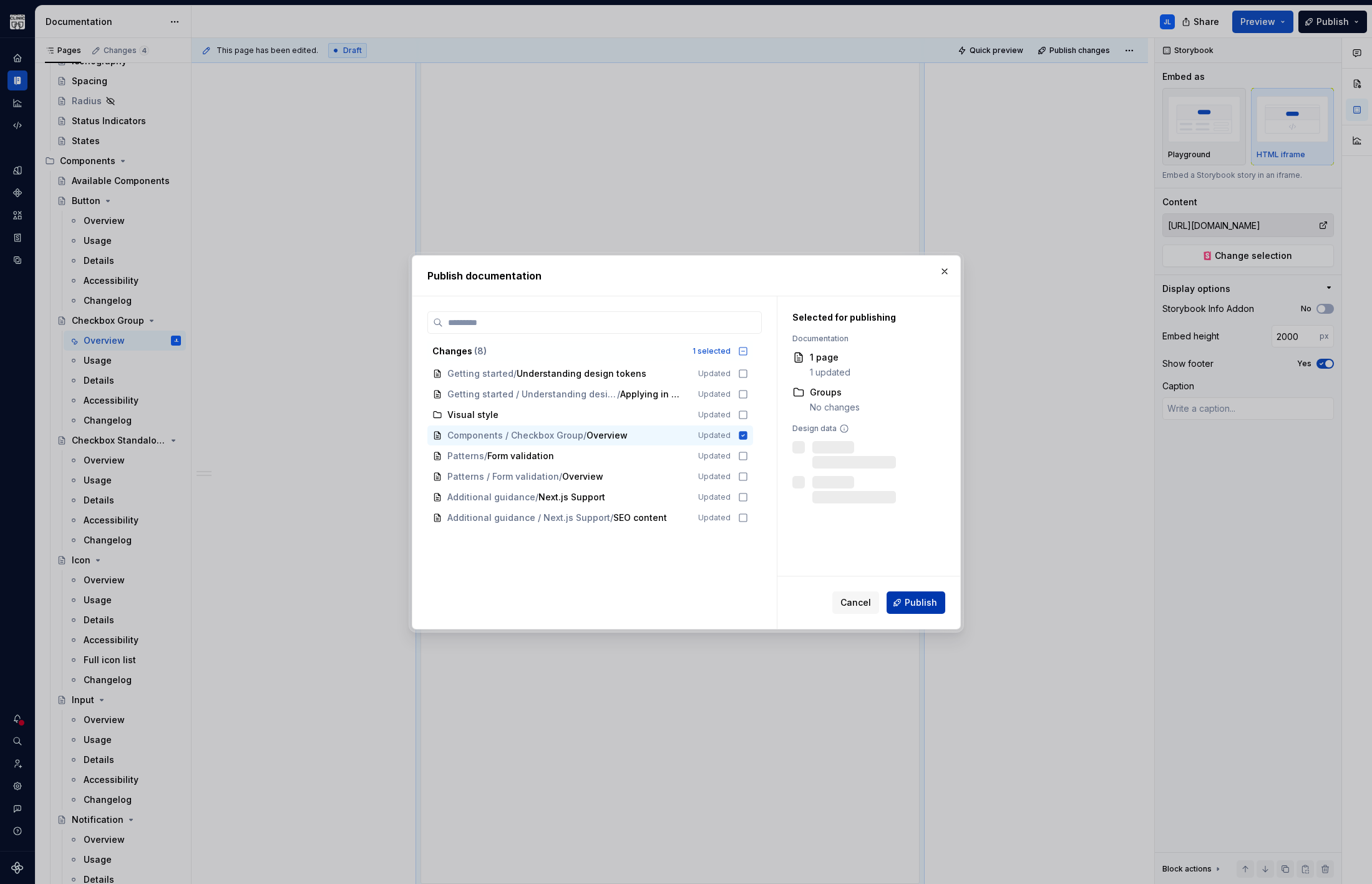
click at [902, 600] on button "Publish" at bounding box center [915, 603] width 59 height 23
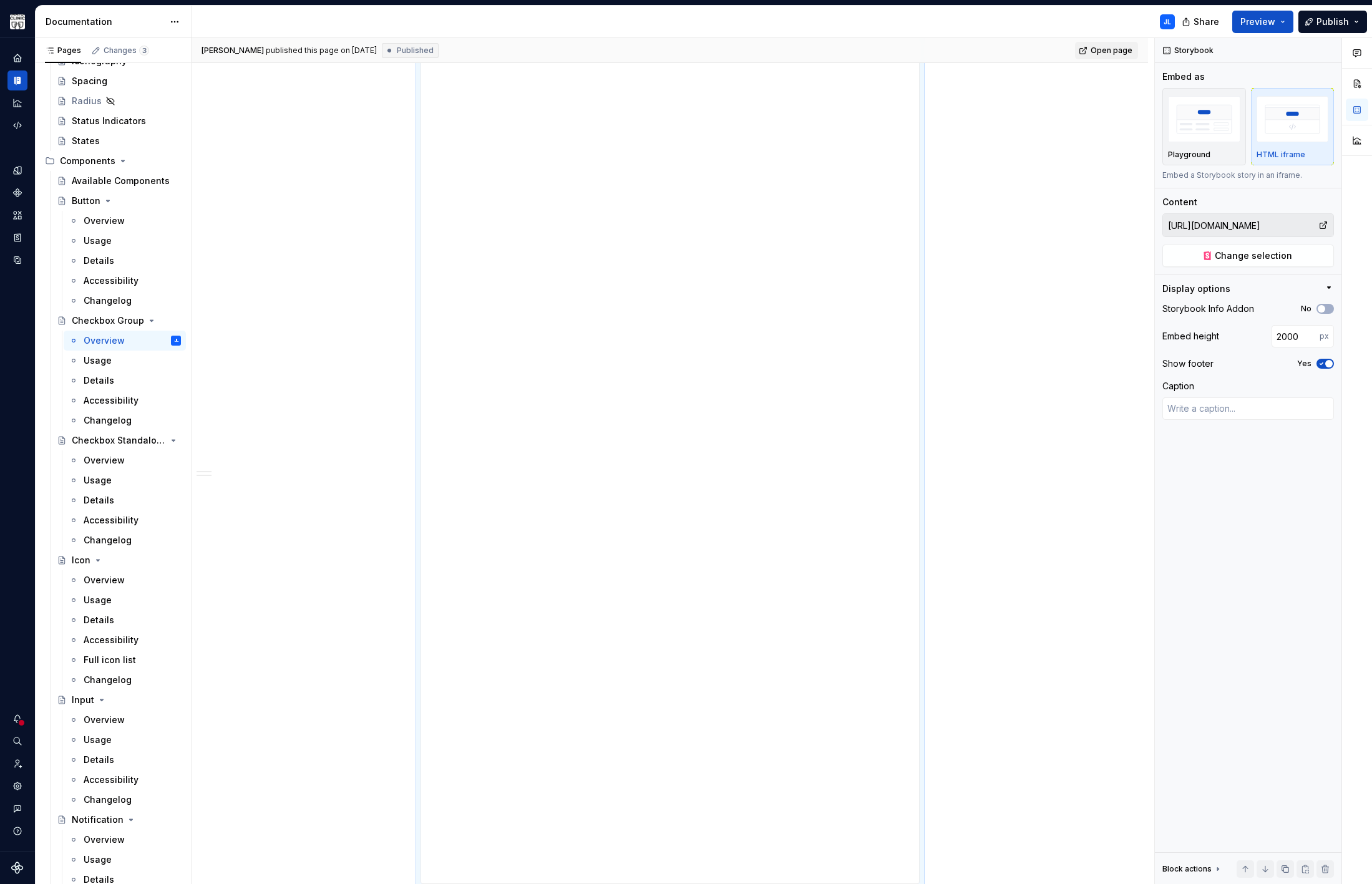
click at [1094, 46] on span "Open page" at bounding box center [1112, 50] width 42 height 10
click at [1328, 367] on button "Yes" at bounding box center [1325, 363] width 17 height 10
click at [1076, 52] on span "Publish changes" at bounding box center [1079, 50] width 60 height 10
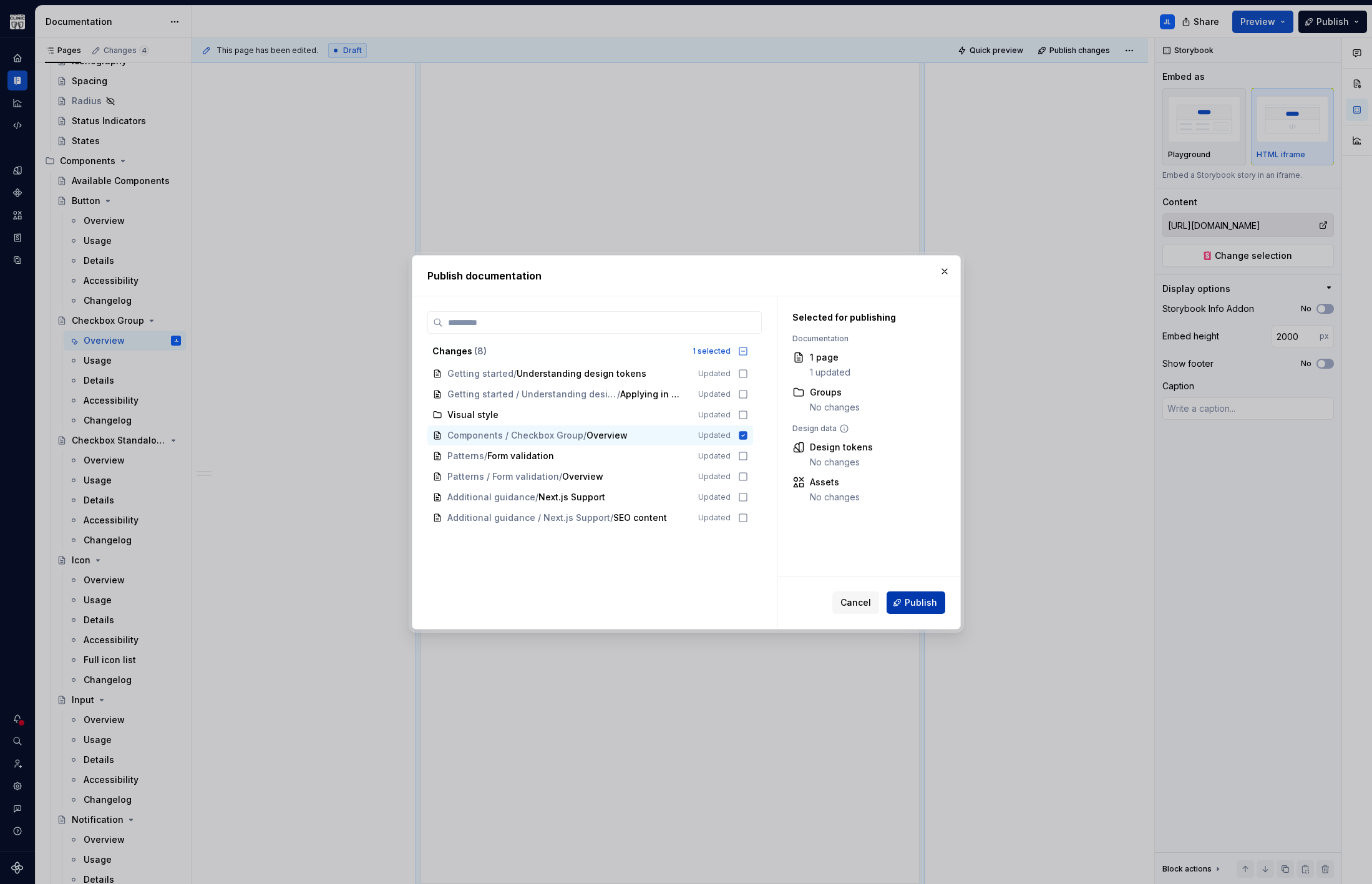
click at [915, 603] on span "Publish" at bounding box center [921, 603] width 32 height 13
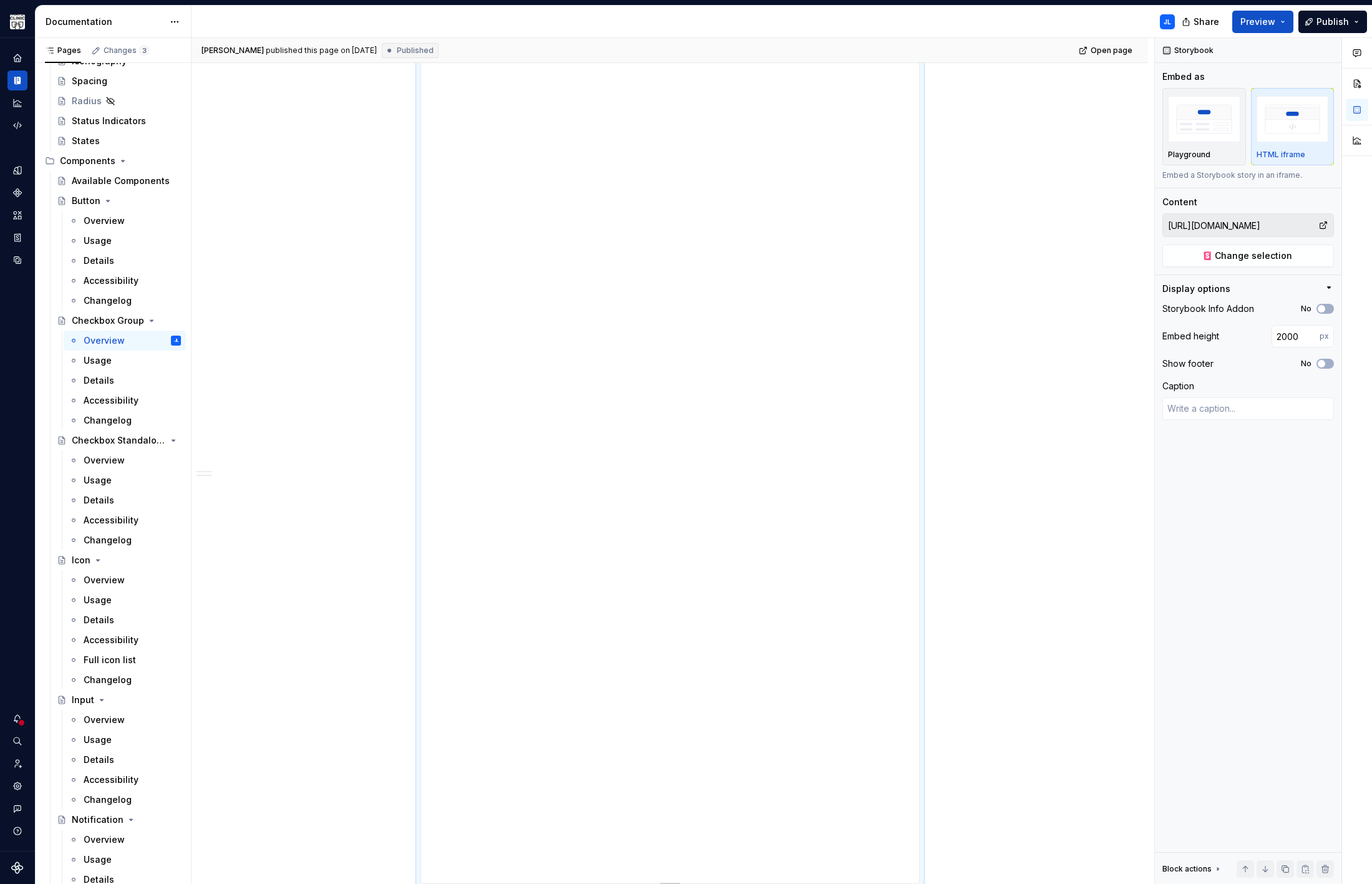
type textarea "*"
